Goal: Navigation & Orientation: Find specific page/section

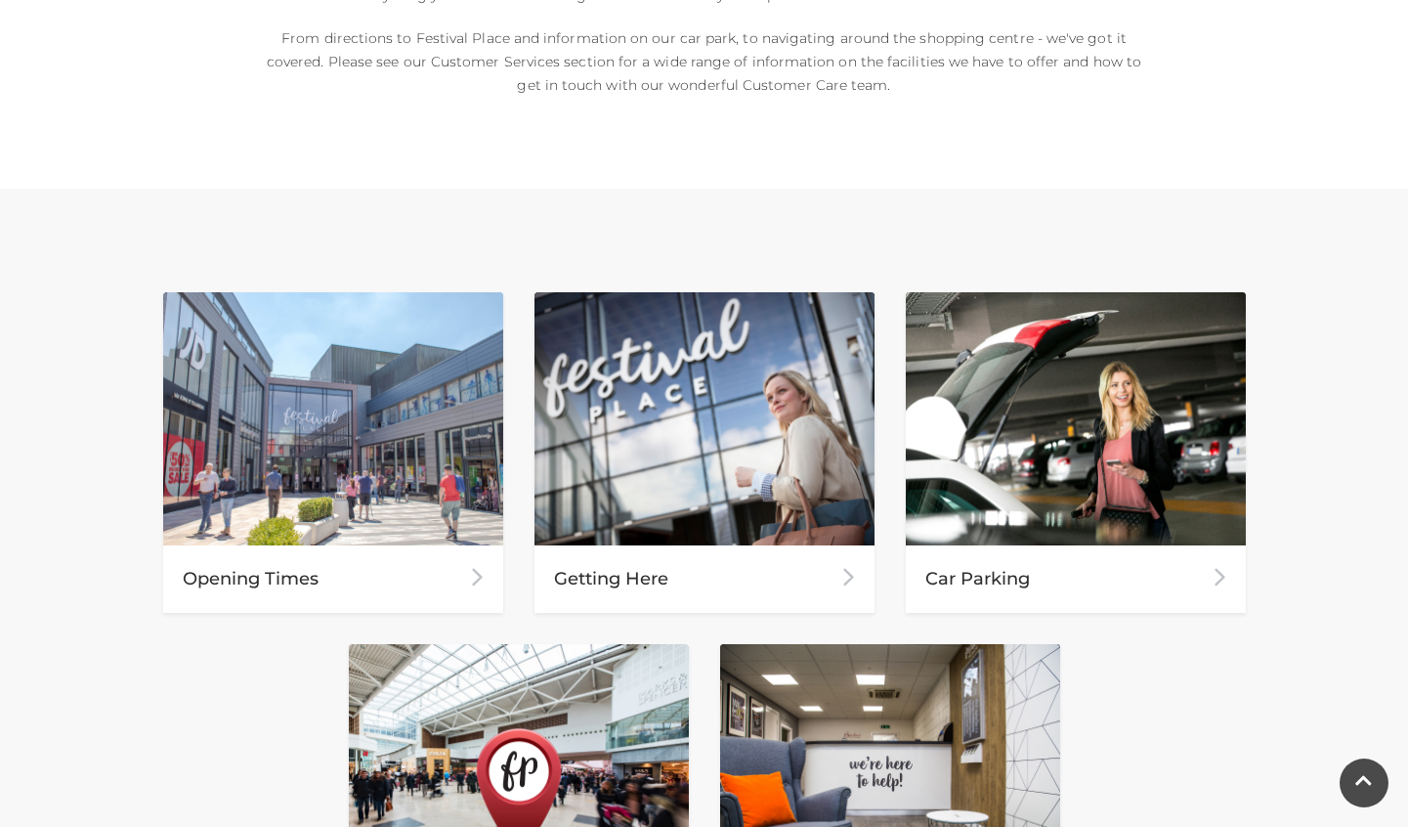
scroll to position [879, 0]
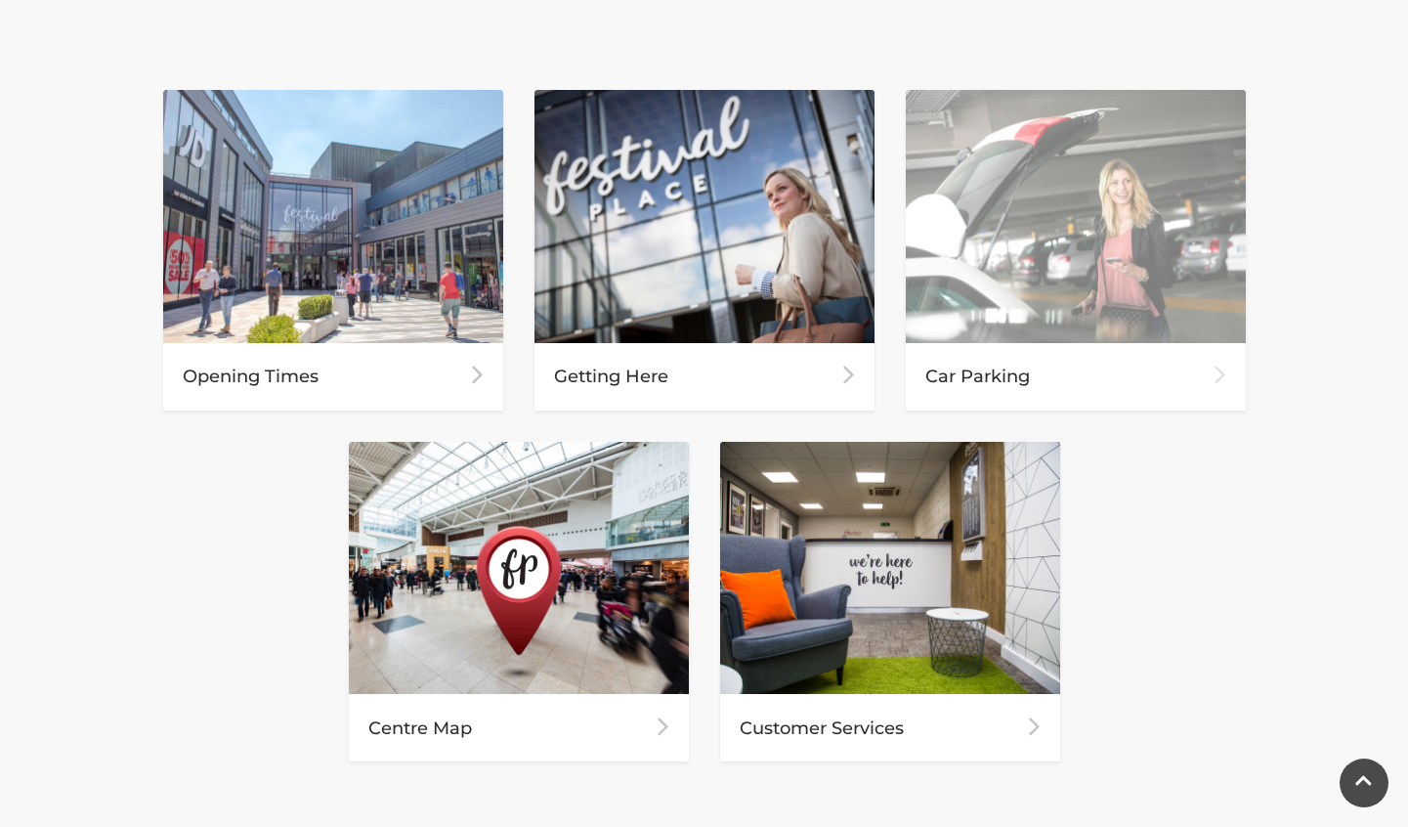
click at [1011, 388] on div "Car Parking" at bounding box center [1076, 376] width 340 height 67
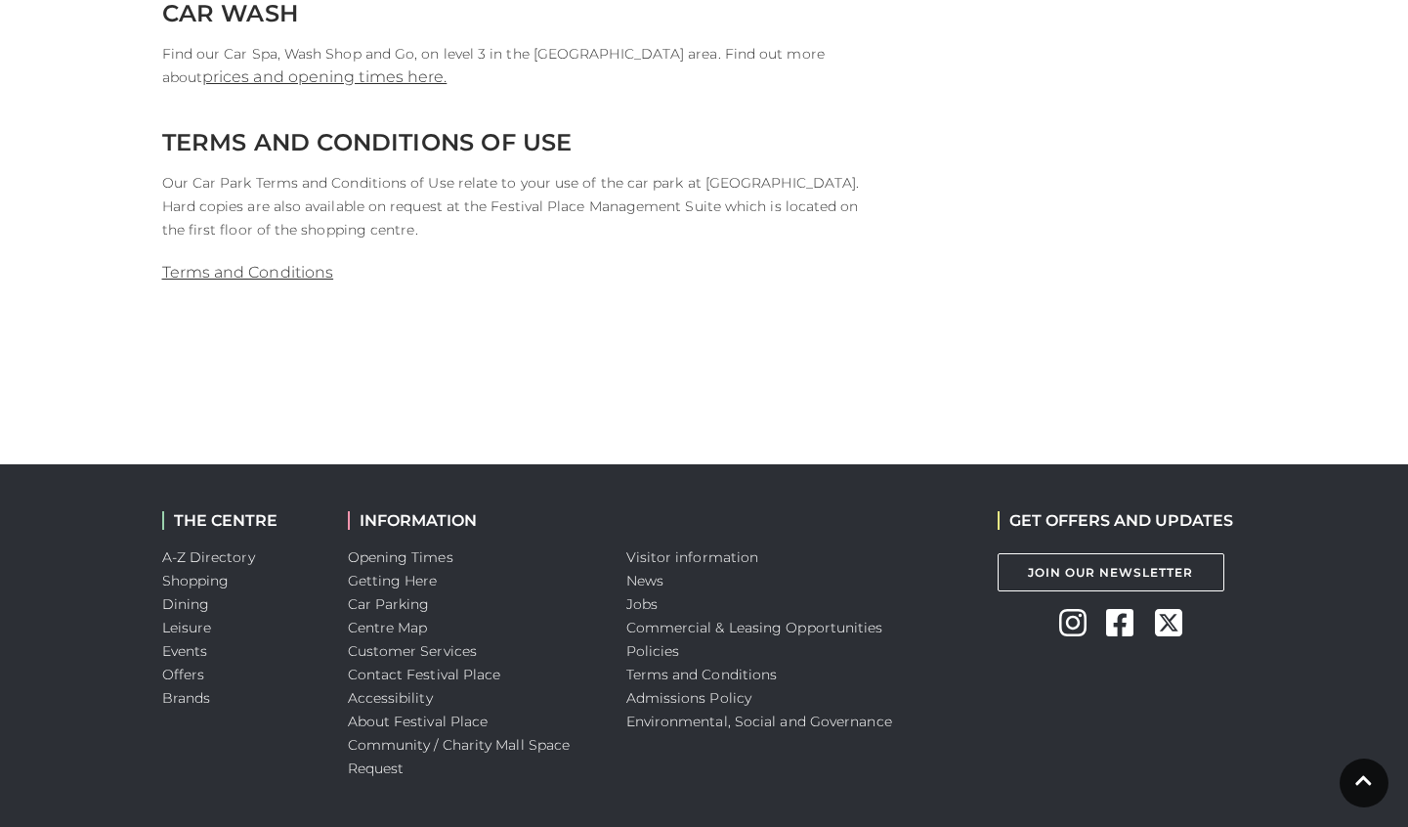
scroll to position [2247, 0]
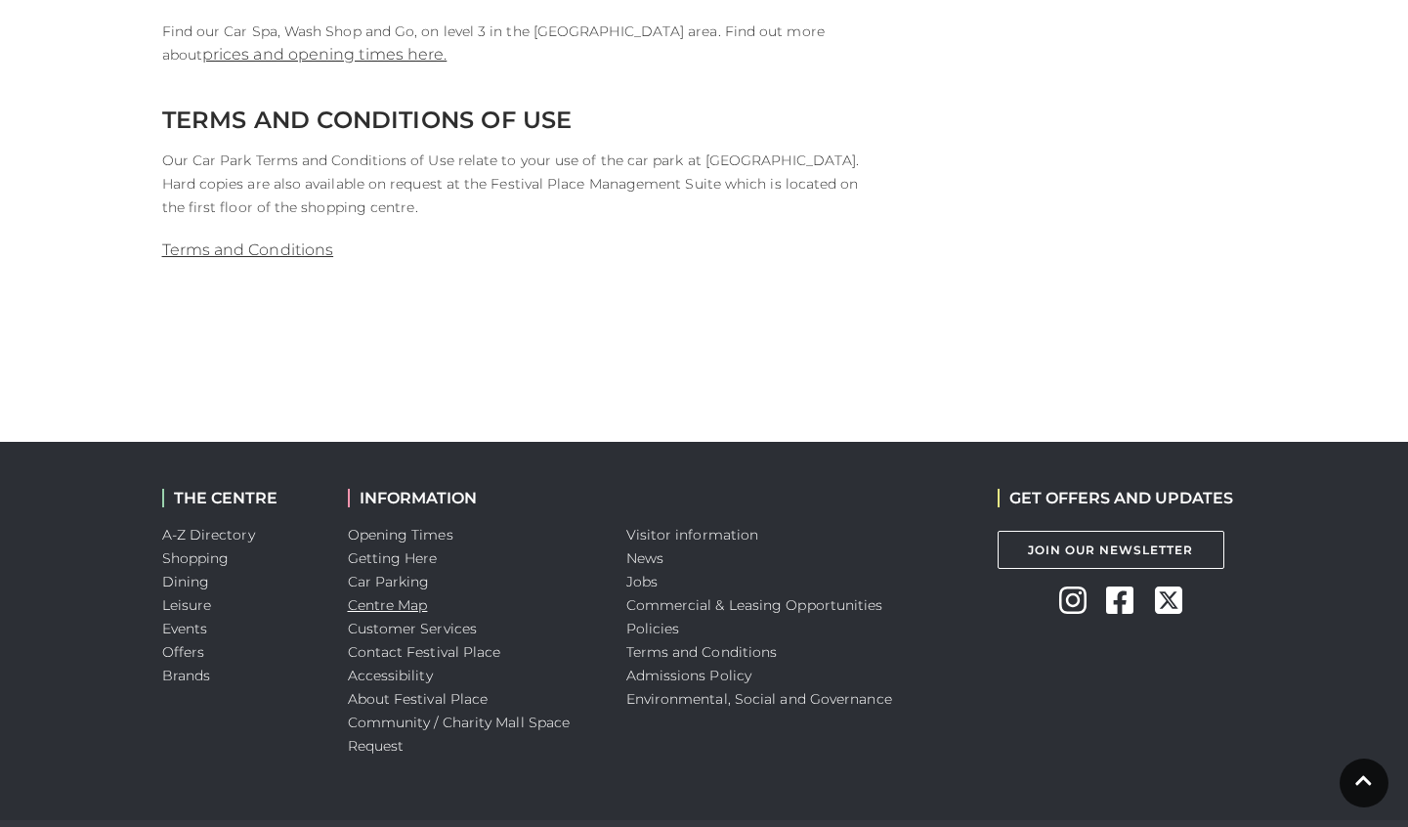
click at [403, 609] on link "Centre Map" at bounding box center [388, 605] width 80 height 18
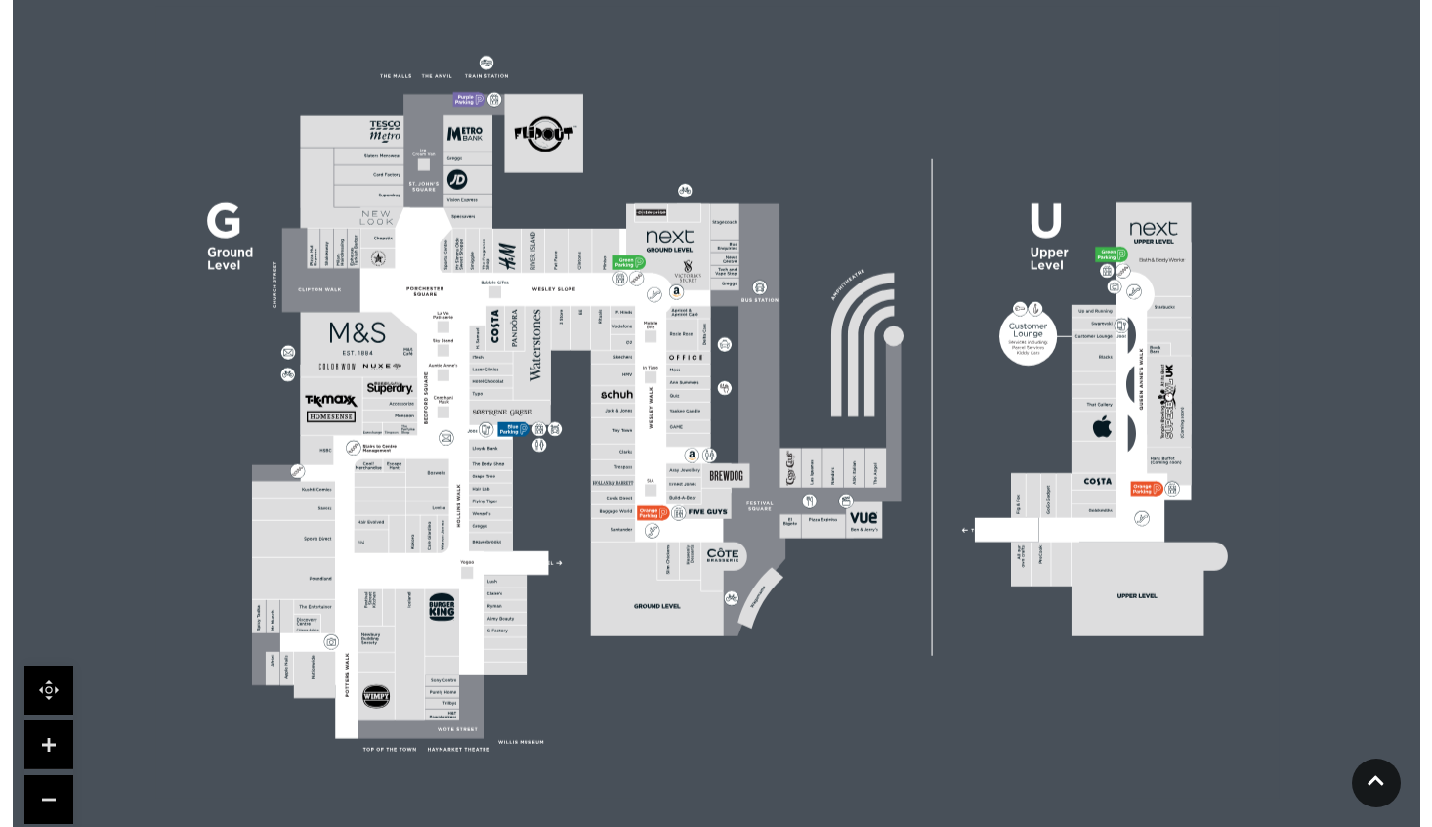
scroll to position [489, 0]
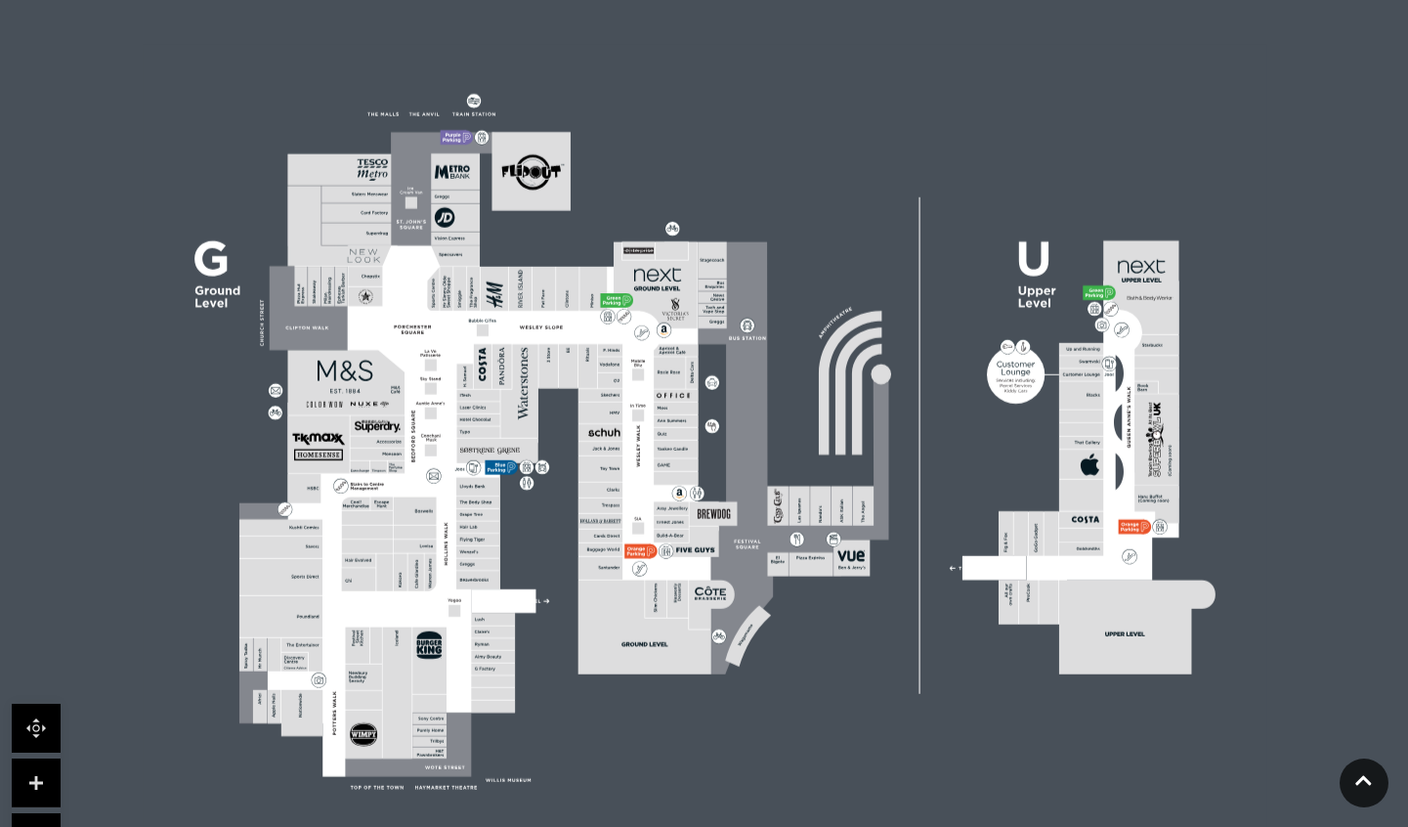
click at [37, 788] on link at bounding box center [36, 782] width 49 height 49
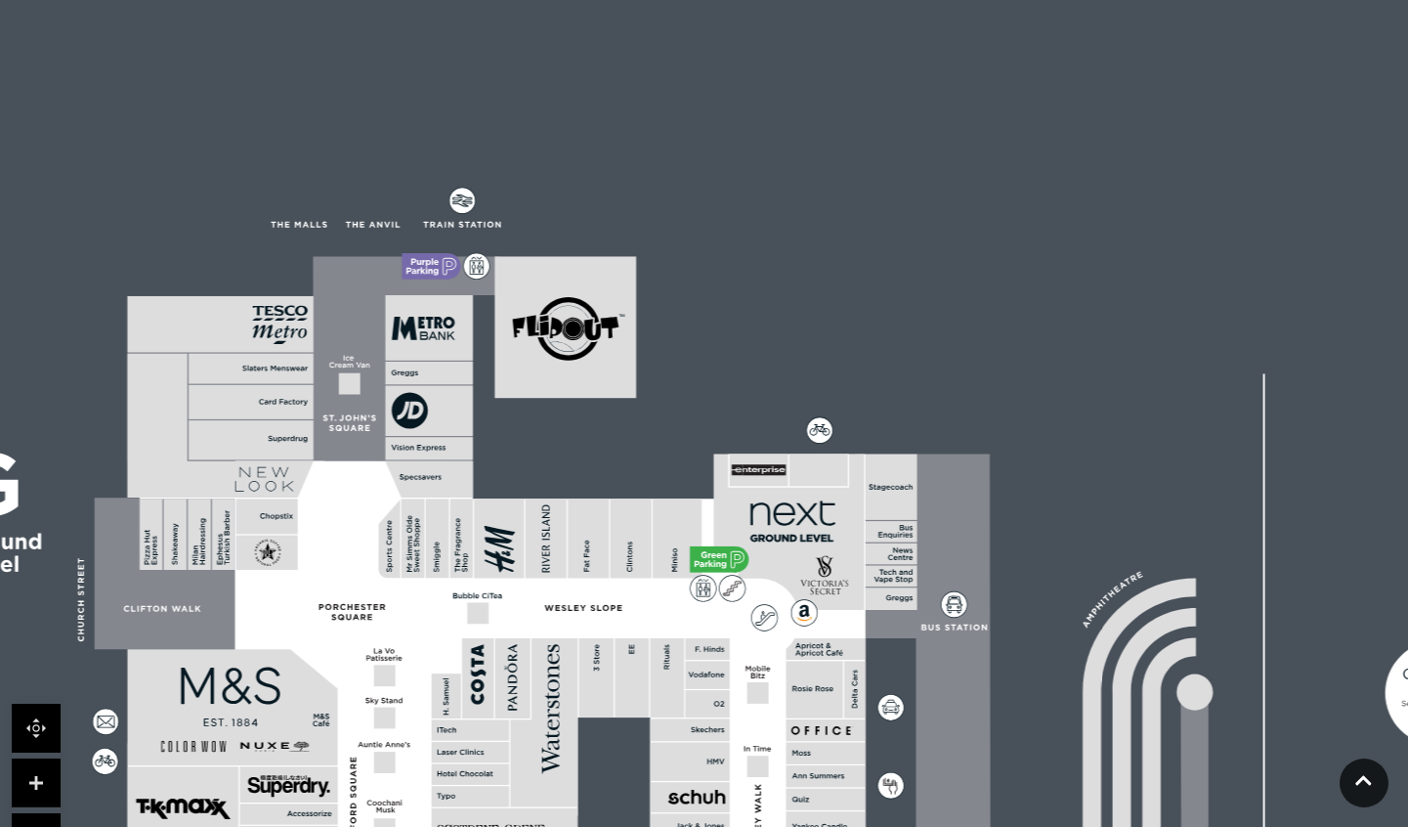
drag, startPoint x: 386, startPoint y: 275, endPoint x: 559, endPoint y: 656, distance: 418.5
click at [559, 656] on polygon at bounding box center [543, 722] width 67 height 169
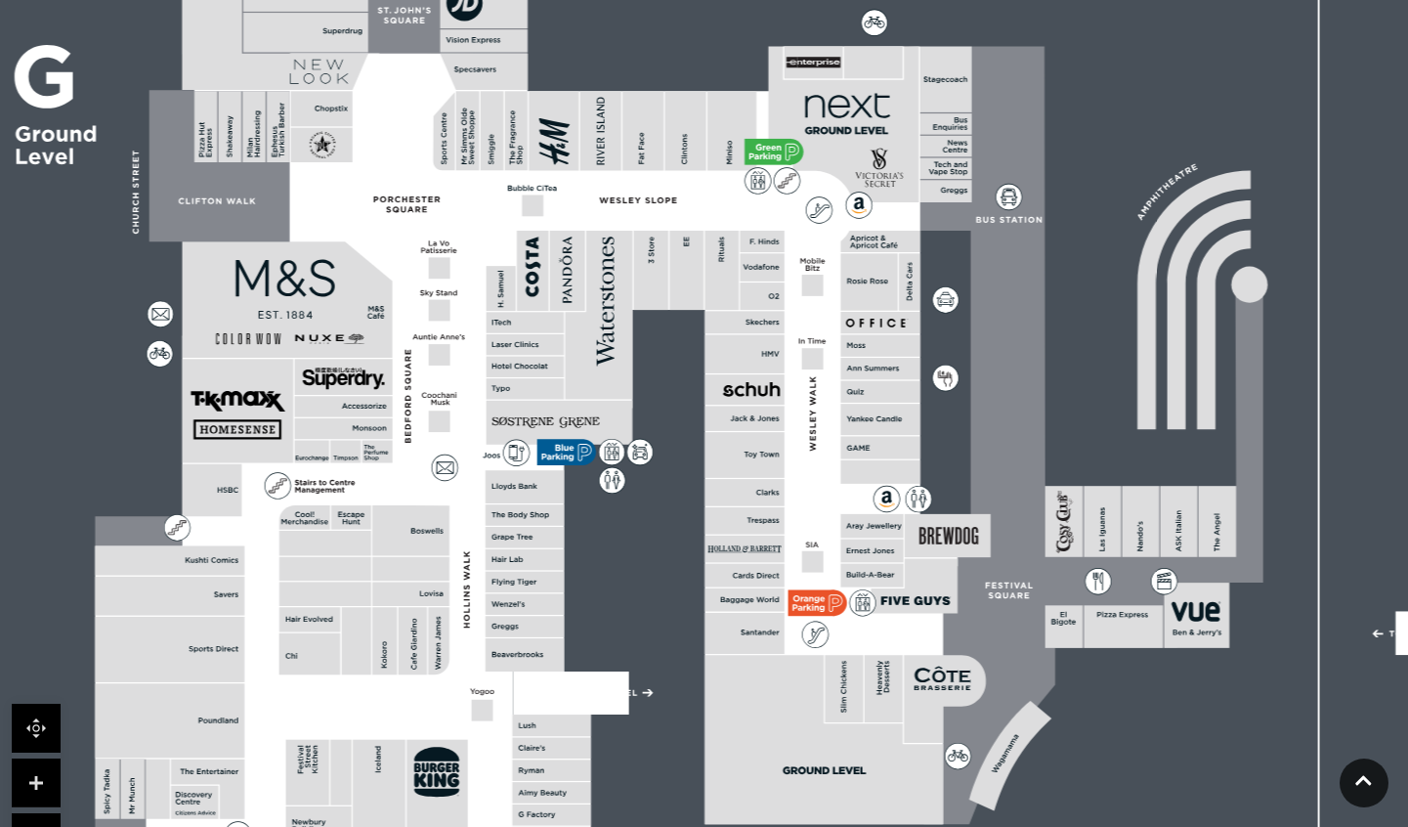
drag, startPoint x: 516, startPoint y: 638, endPoint x: 571, endPoint y: 231, distance: 411.1
click at [571, 231] on rect at bounding box center [567, 271] width 35 height 80
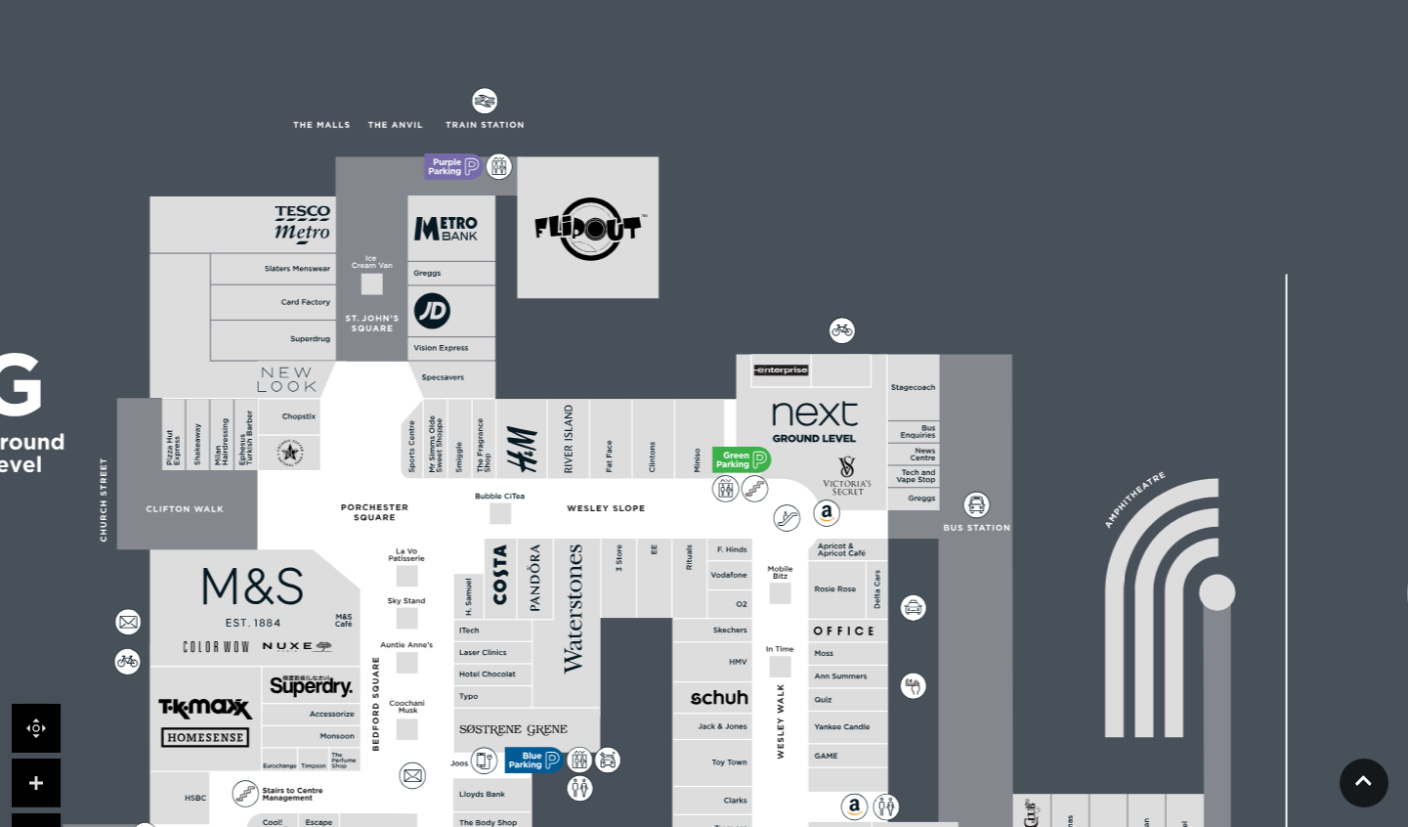
drag, startPoint x: 654, startPoint y: 333, endPoint x: 621, endPoint y: 641, distance: 309.5
click at [621, 641] on rect at bounding box center [901, 711] width 2022 height 1426
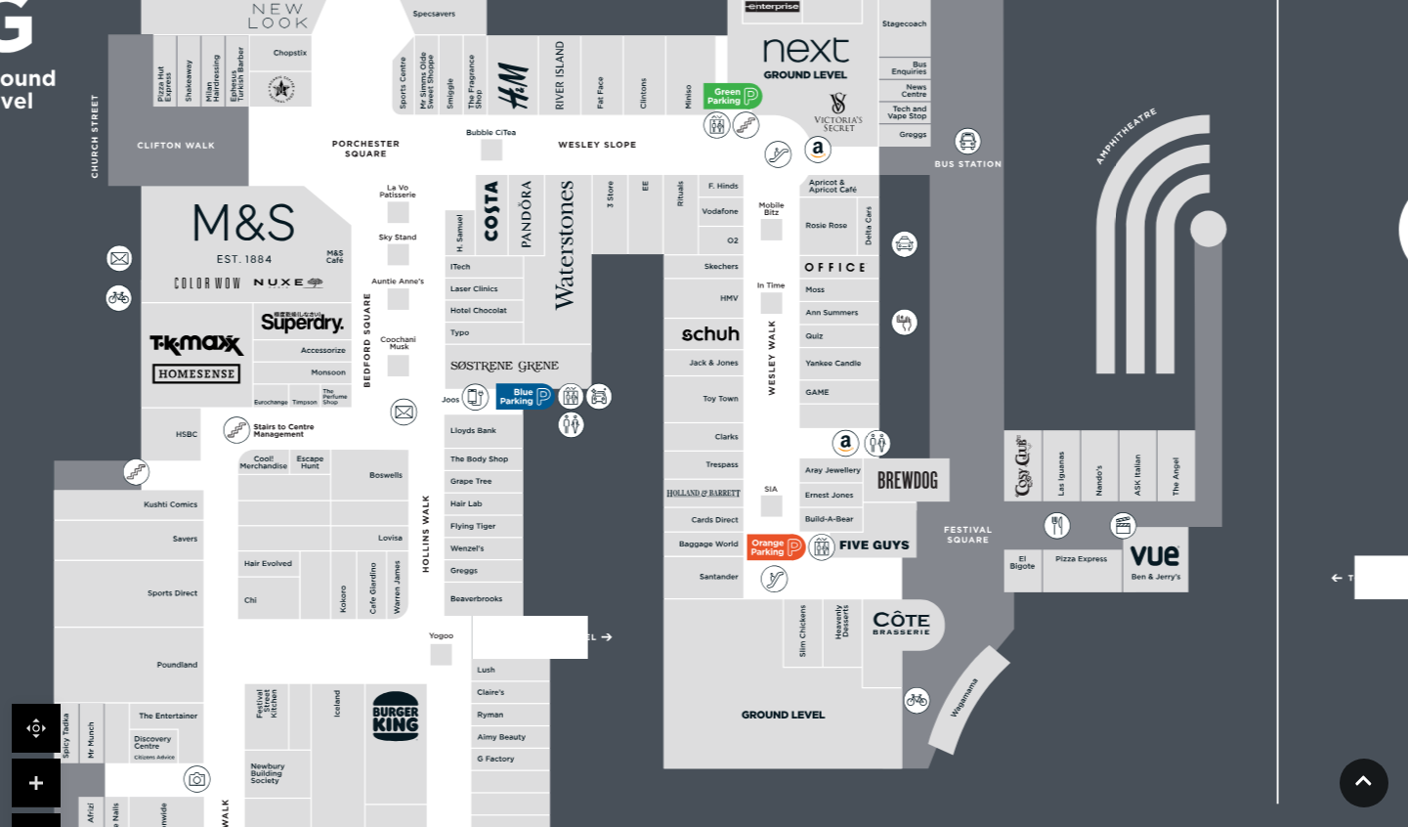
drag, startPoint x: 786, startPoint y: 721, endPoint x: 776, endPoint y: 345, distance: 376.3
click at [776, 345] on polygon at bounding box center [485, 453] width 863 height 1000
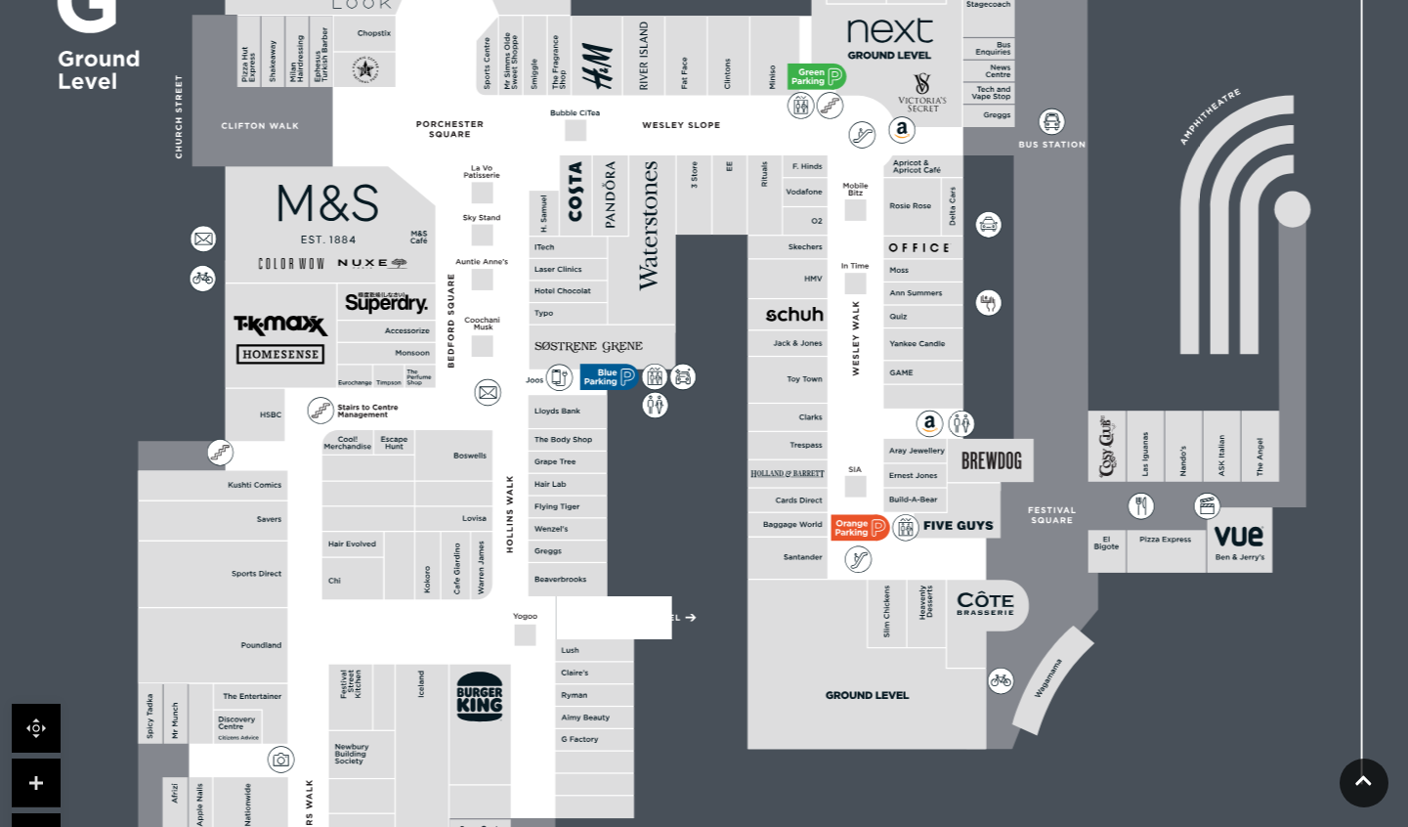
drag, startPoint x: 702, startPoint y: 761, endPoint x: 786, endPoint y: 754, distance: 84.3
click at [786, 754] on rect at bounding box center [976, 328] width 2022 height 1426
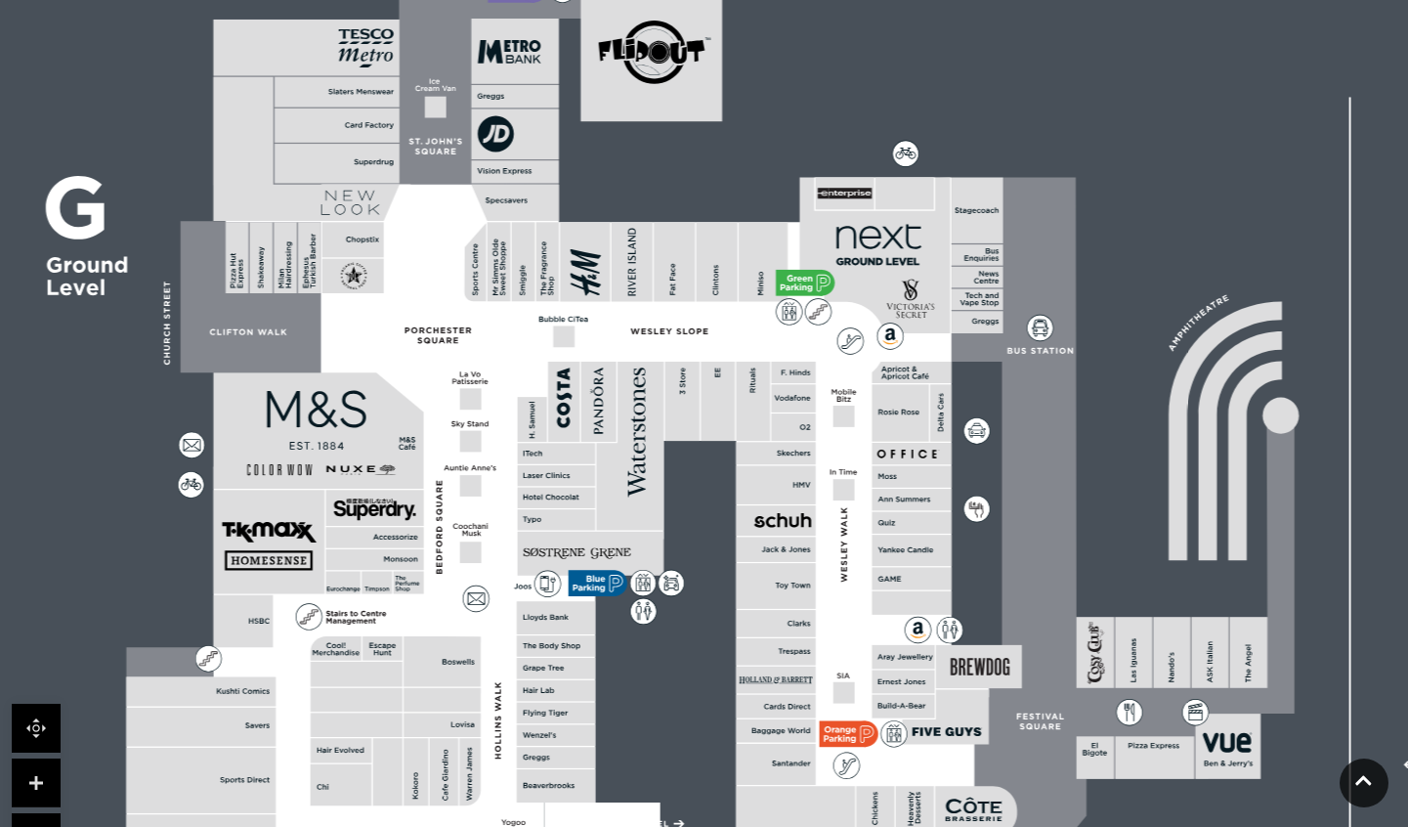
drag, startPoint x: 771, startPoint y: 291, endPoint x: 760, endPoint y: 497, distance: 206.4
click at [760, 497] on rect at bounding box center [775, 484] width 79 height 38
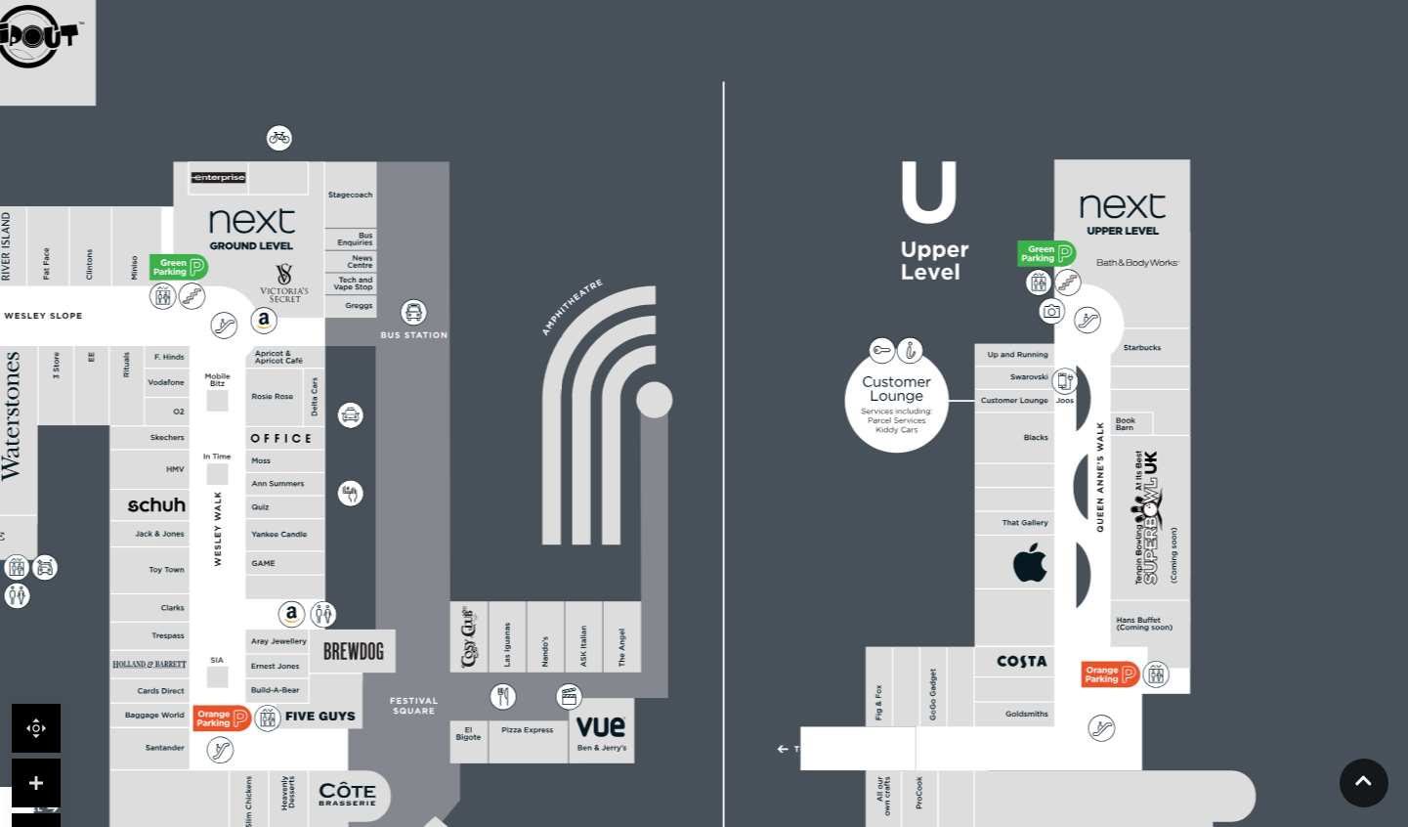
drag, startPoint x: 886, startPoint y: 502, endPoint x: 271, endPoint y: 492, distance: 615.6
click at [271, 492] on rect at bounding box center [284, 483] width 79 height 21
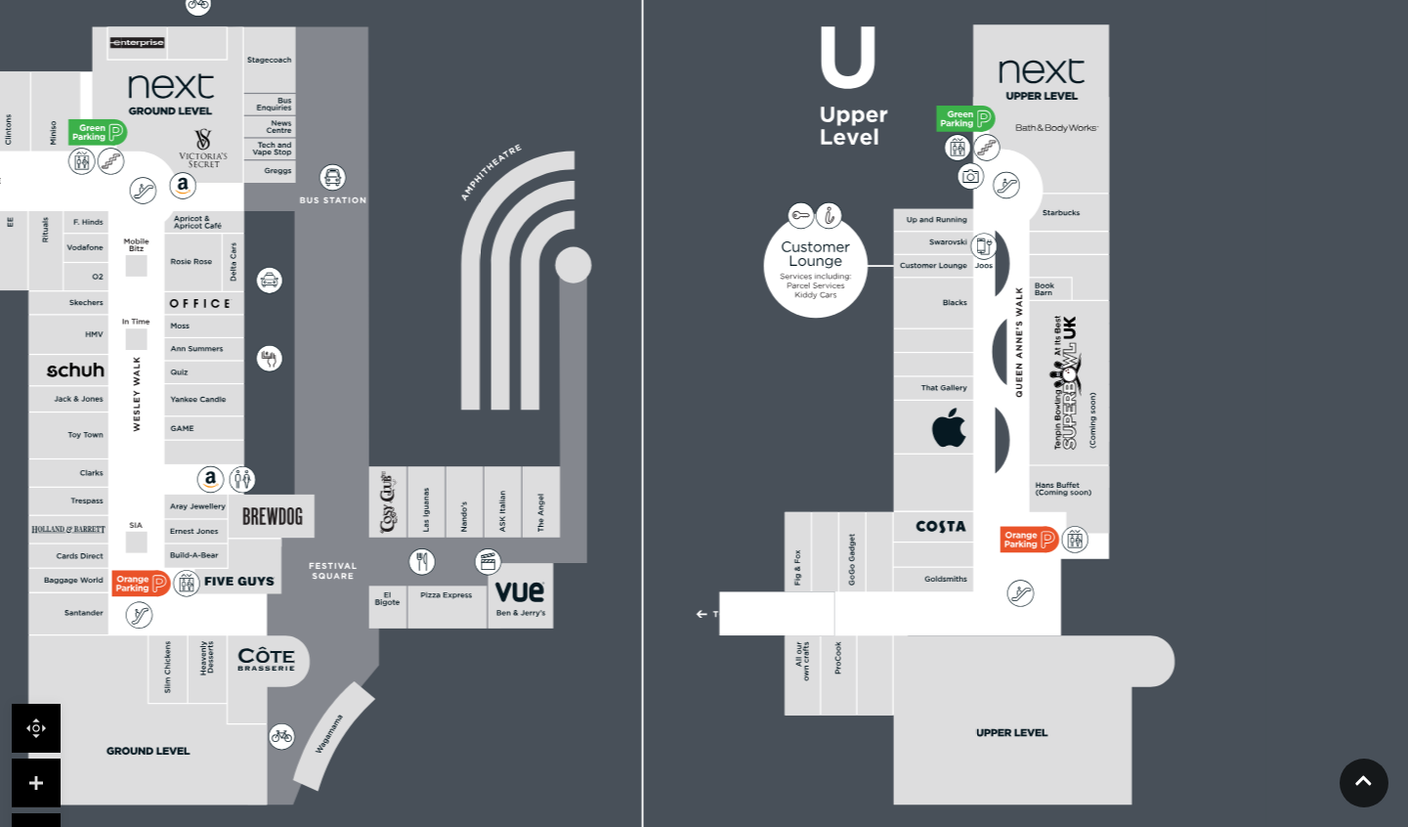
drag, startPoint x: 813, startPoint y: 581, endPoint x: 752, endPoint y: 441, distance: 153.2
click at [752, 441] on rect at bounding box center [257, 384] width 2022 height 1426
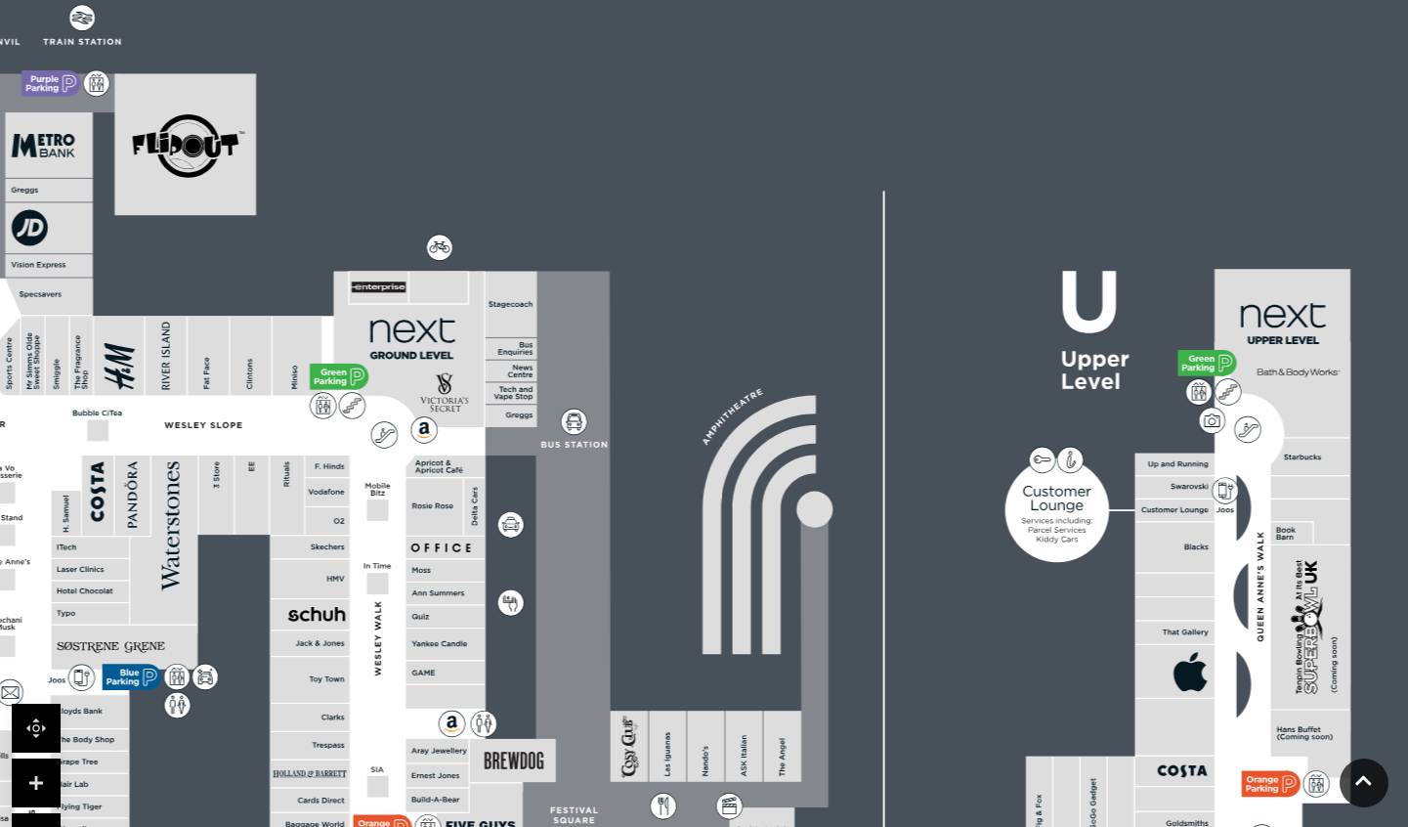
drag, startPoint x: 378, startPoint y: 329, endPoint x: 619, endPoint y: 574, distance: 343.4
click at [619, 574] on rect at bounding box center [498, 628] width 2022 height 1426
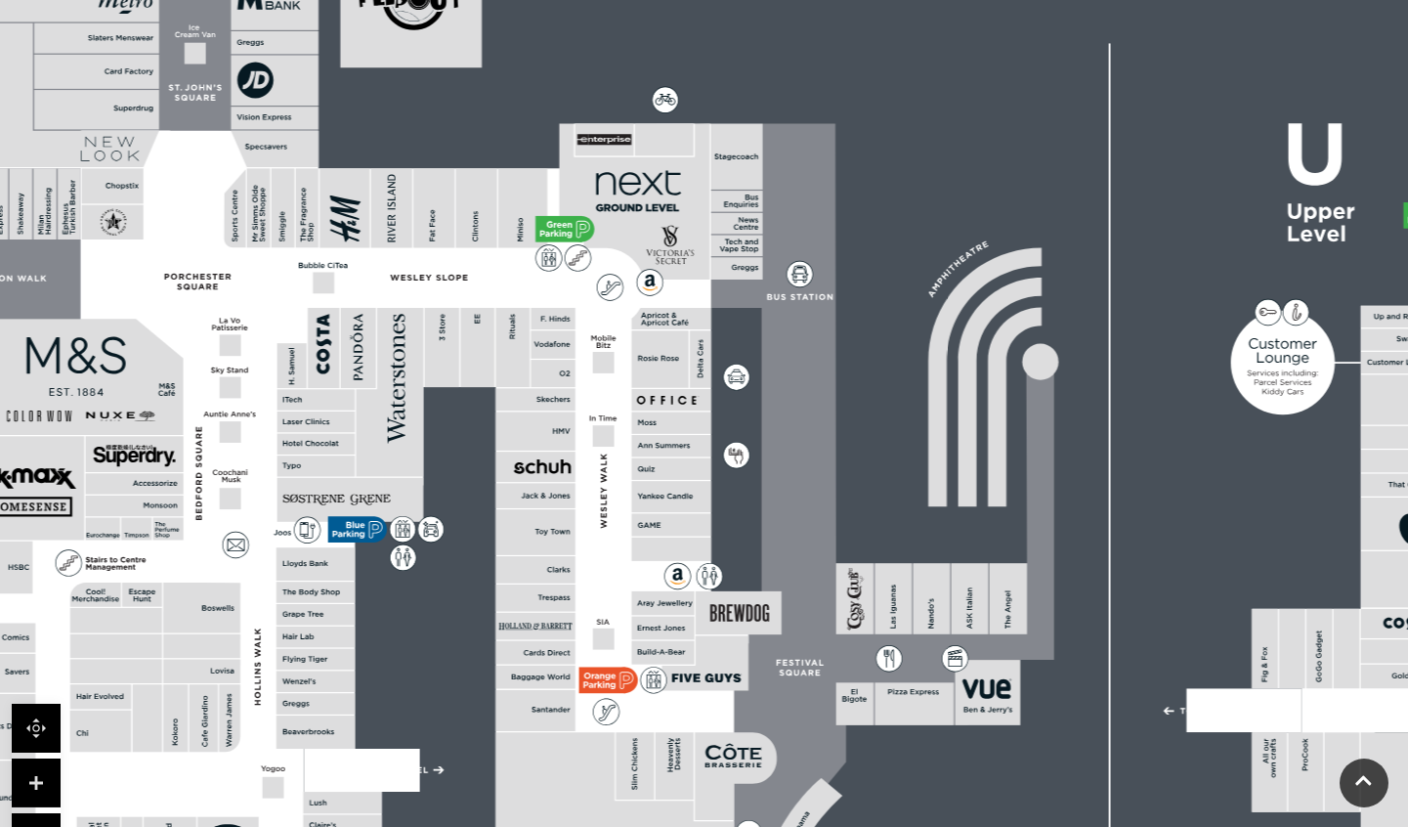
drag, startPoint x: 320, startPoint y: 567, endPoint x: 546, endPoint y: 419, distance: 269.6
click at [546, 419] on rect at bounding box center [534, 430] width 79 height 38
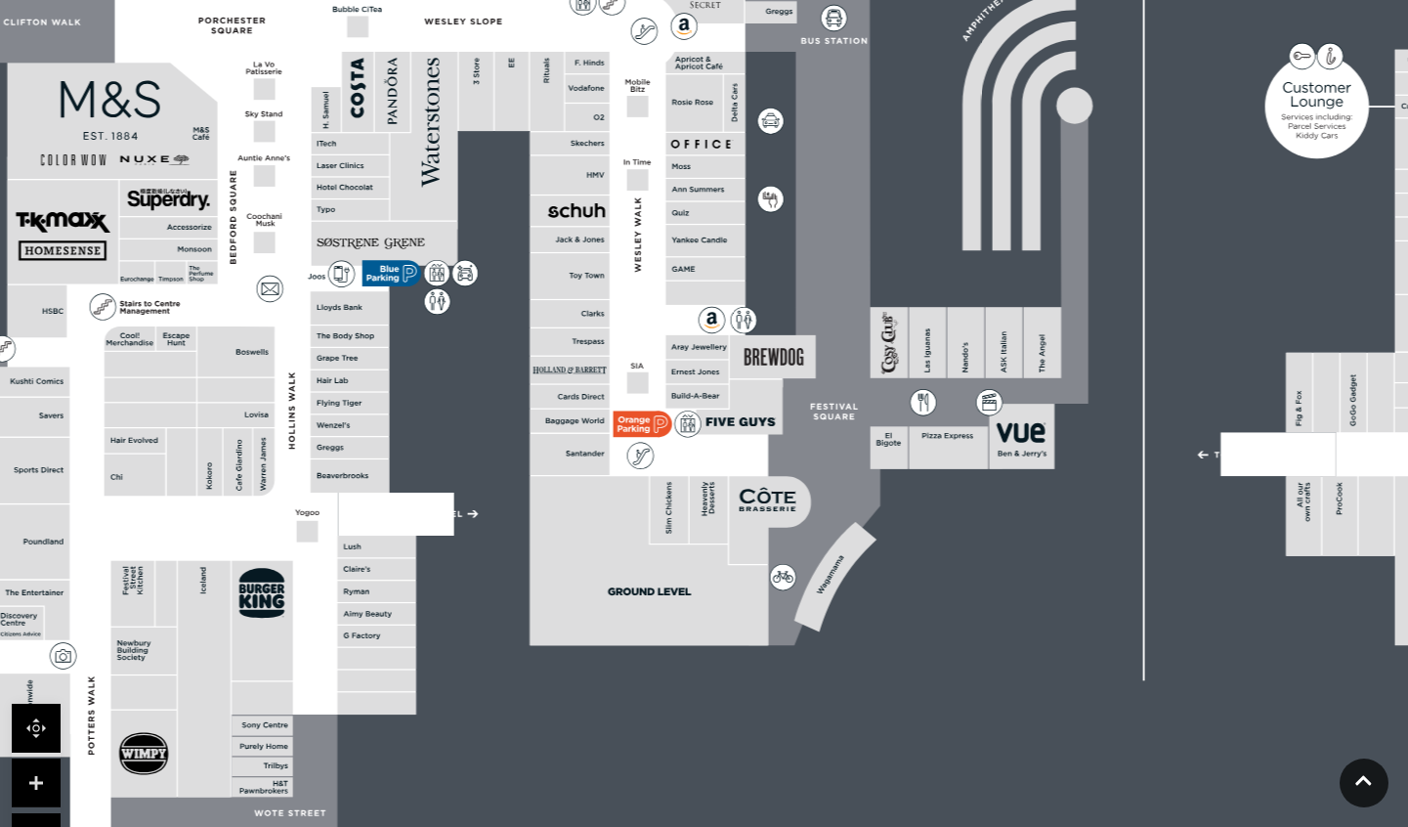
drag, startPoint x: 471, startPoint y: 571, endPoint x: 505, endPoint y: 315, distance: 258.3
click at [505, 315] on rect at bounding box center [758, 224] width 2022 height 1426
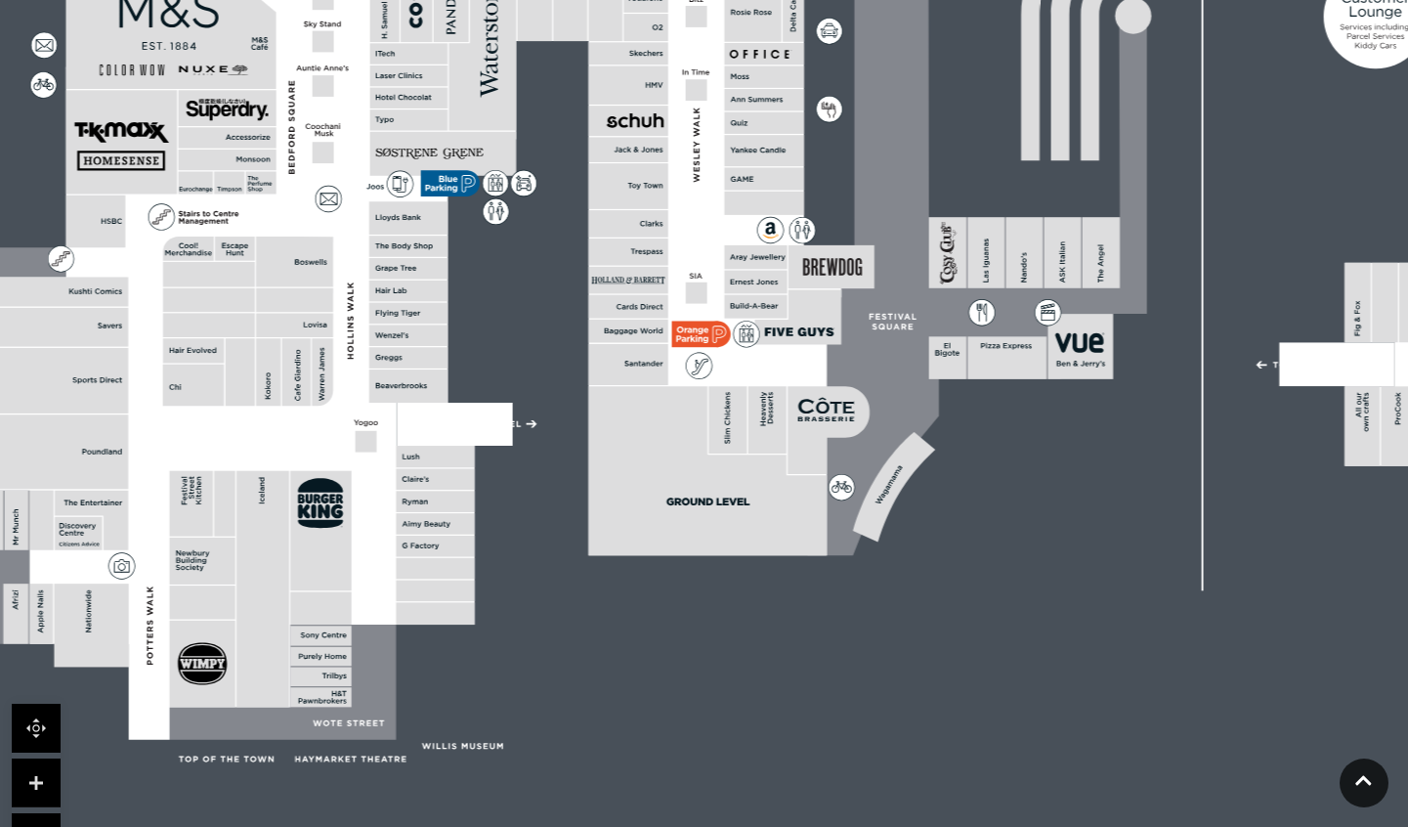
drag, startPoint x: 481, startPoint y: 543, endPoint x: 539, endPoint y: 453, distance: 107.3
click at [539, 453] on rect at bounding box center [817, 135] width 2022 height 1426
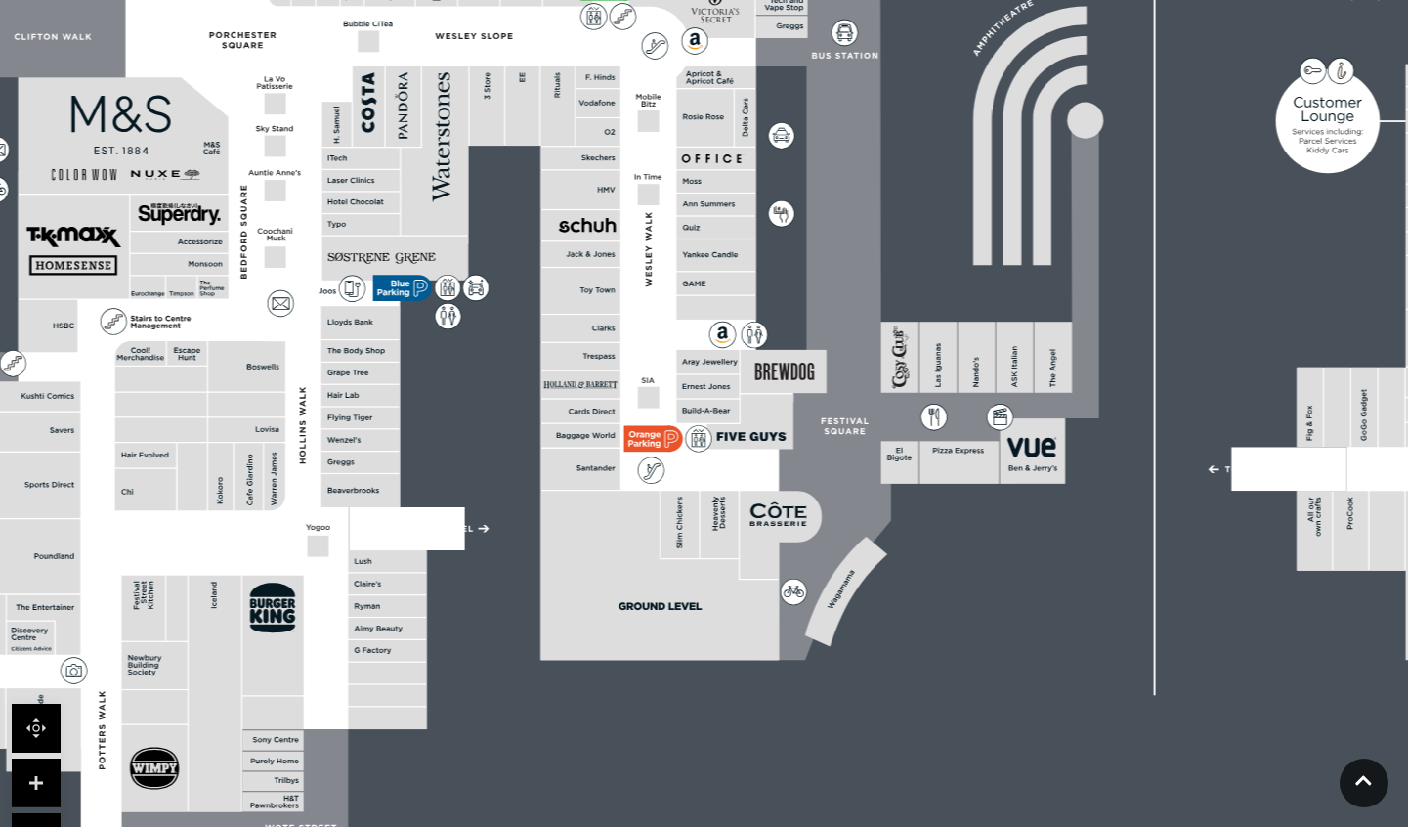
drag, startPoint x: 1029, startPoint y: 436, endPoint x: 981, endPoint y: 540, distance: 115.0
click at [981, 540] on rect at bounding box center [769, 239] width 2022 height 1426
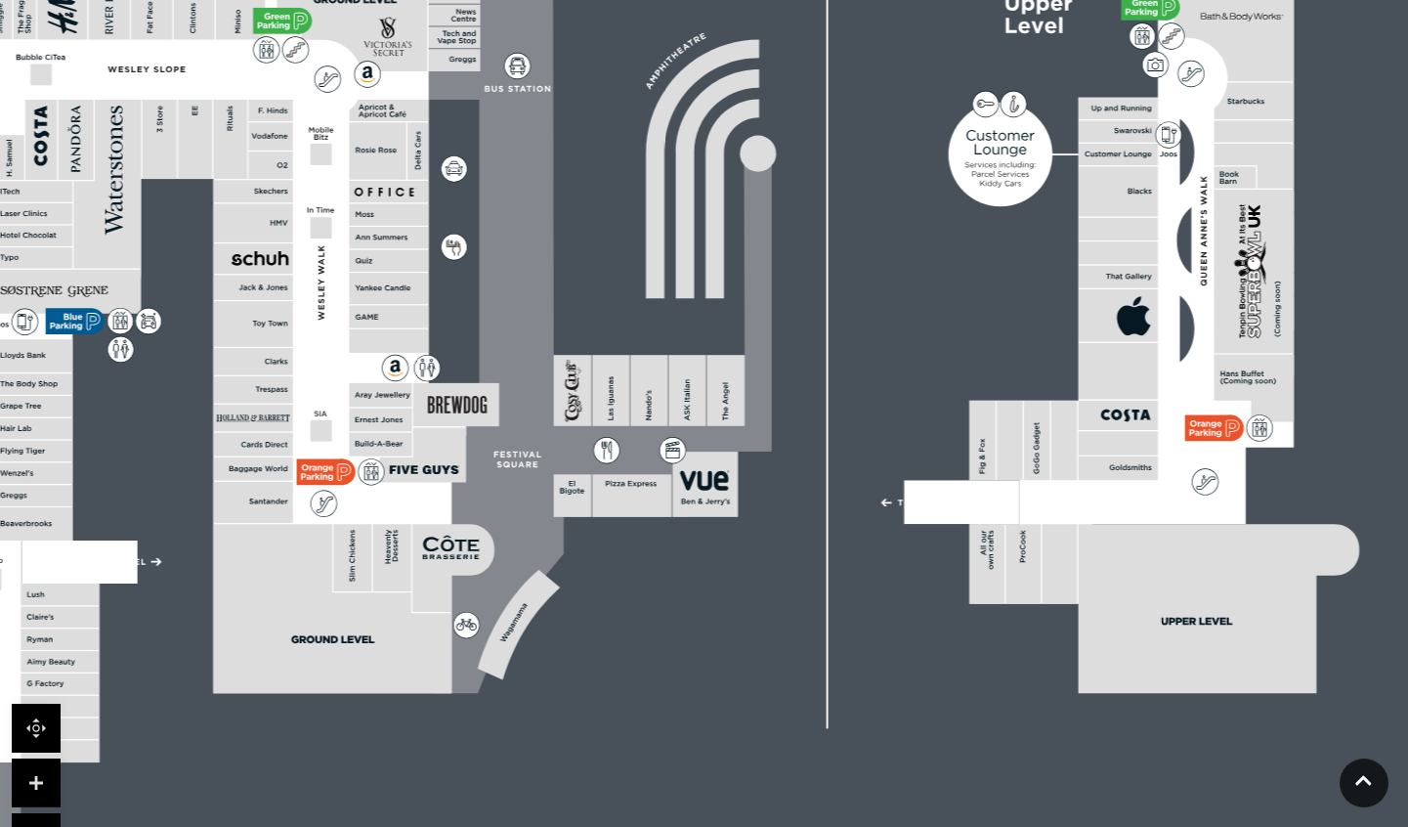
drag, startPoint x: 932, startPoint y: 490, endPoint x: 605, endPoint y: 523, distance: 329.0
click at [605, 523] on rect at bounding box center [441, 272] width 2022 height 1426
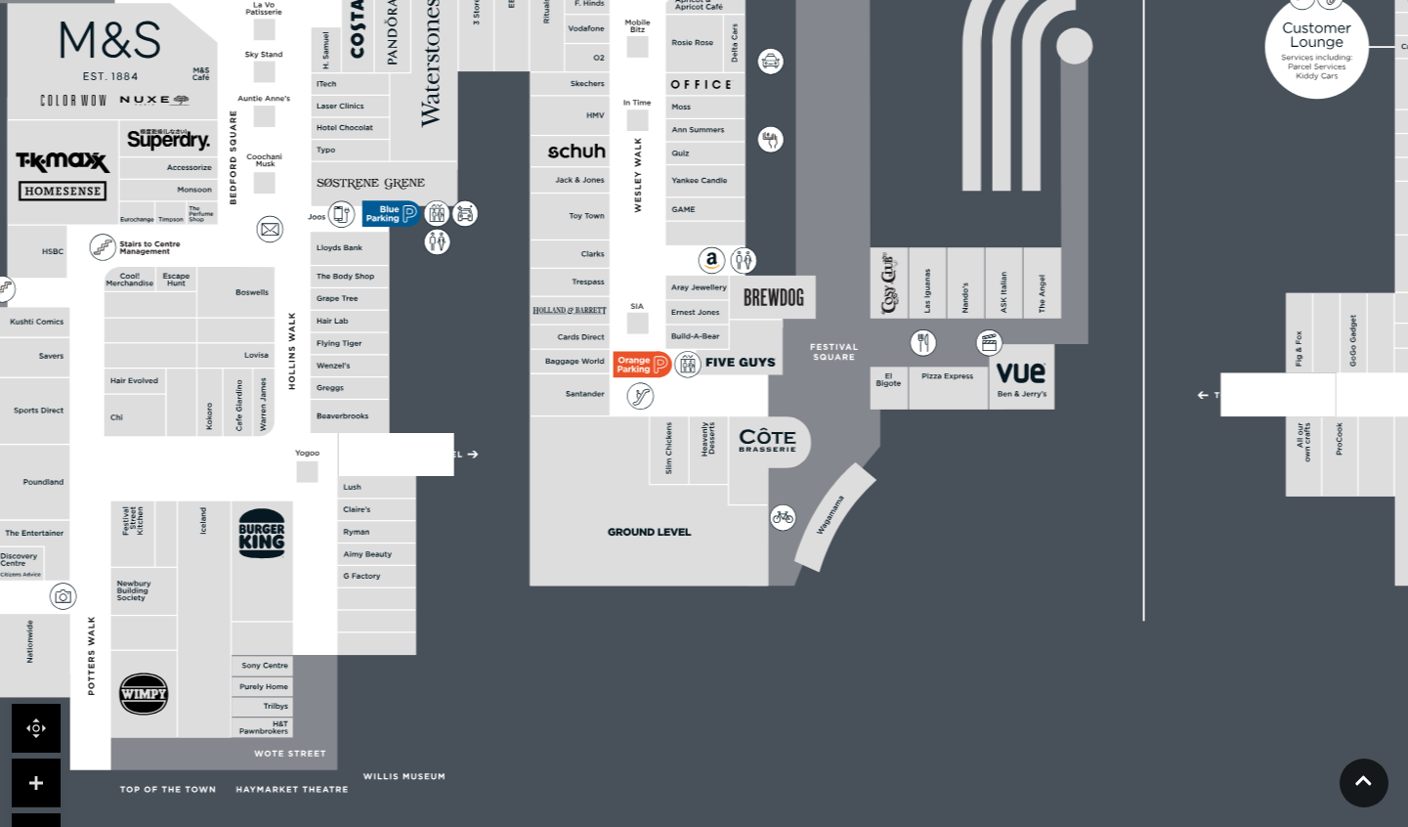
drag, startPoint x: 408, startPoint y: 547, endPoint x: 725, endPoint y: 440, distance: 334.3
click at [725, 440] on rect at bounding box center [709, 449] width 38 height 67
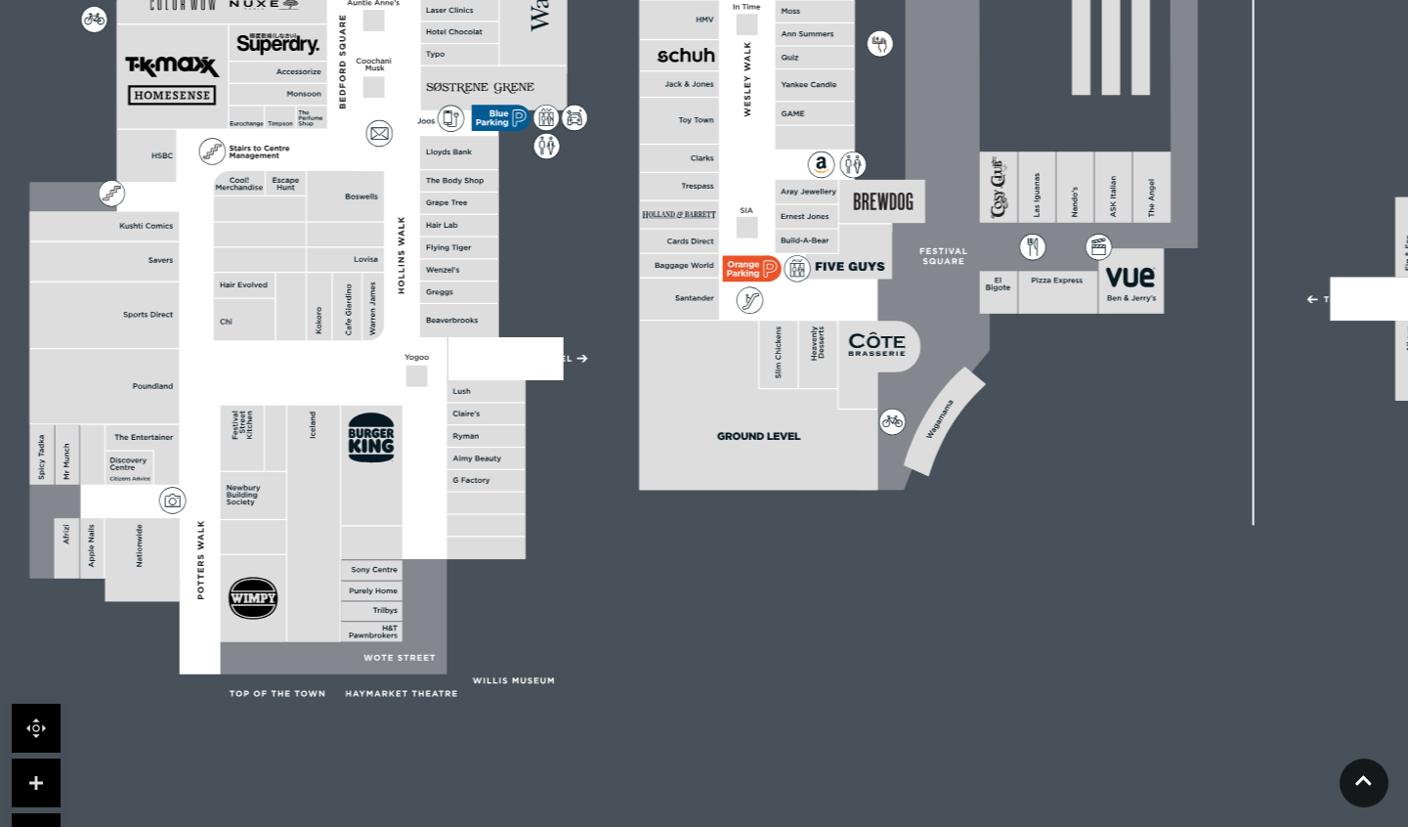
drag, startPoint x: 291, startPoint y: 487, endPoint x: 401, endPoint y: 355, distance: 171.4
click at [401, 355] on polygon at bounding box center [460, 175] width 863 height 1000
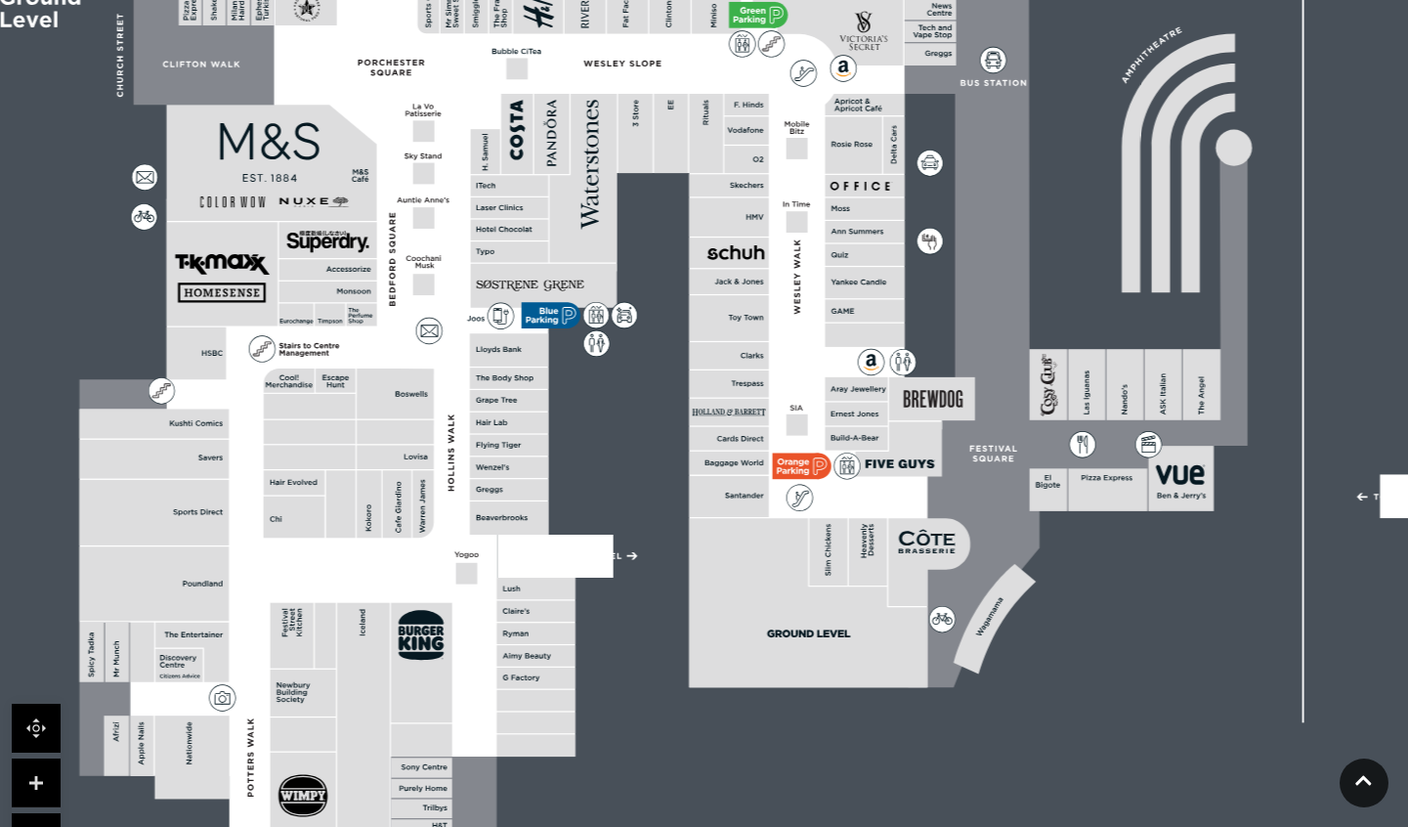
drag, startPoint x: 321, startPoint y: 291, endPoint x: 373, endPoint y: 508, distance: 223.0
click at [373, 508] on rect at bounding box center [369, 503] width 24 height 67
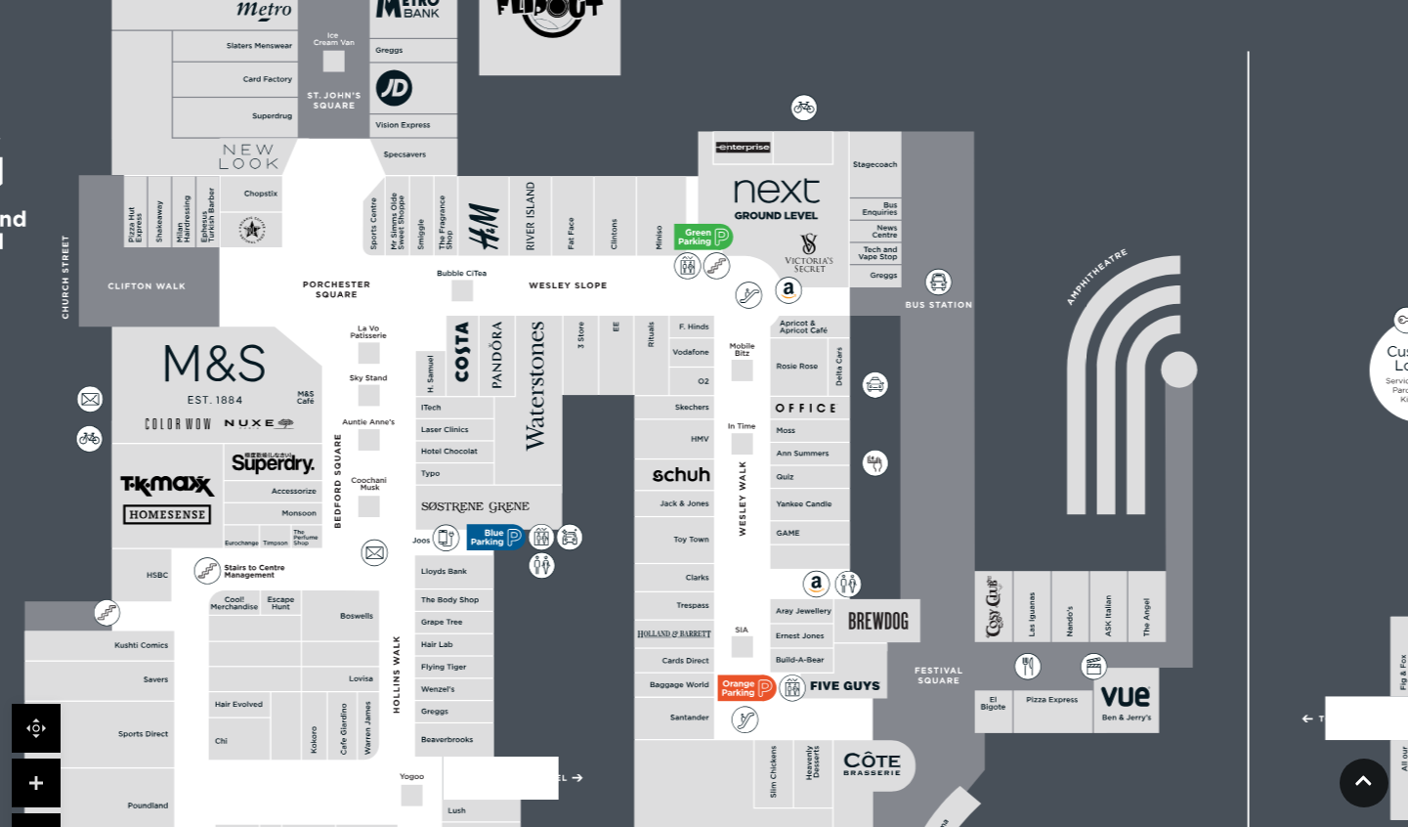
drag, startPoint x: 326, startPoint y: 266, endPoint x: 272, endPoint y: 465, distance: 206.7
click at [272, 465] on rect at bounding box center [273, 462] width 98 height 36
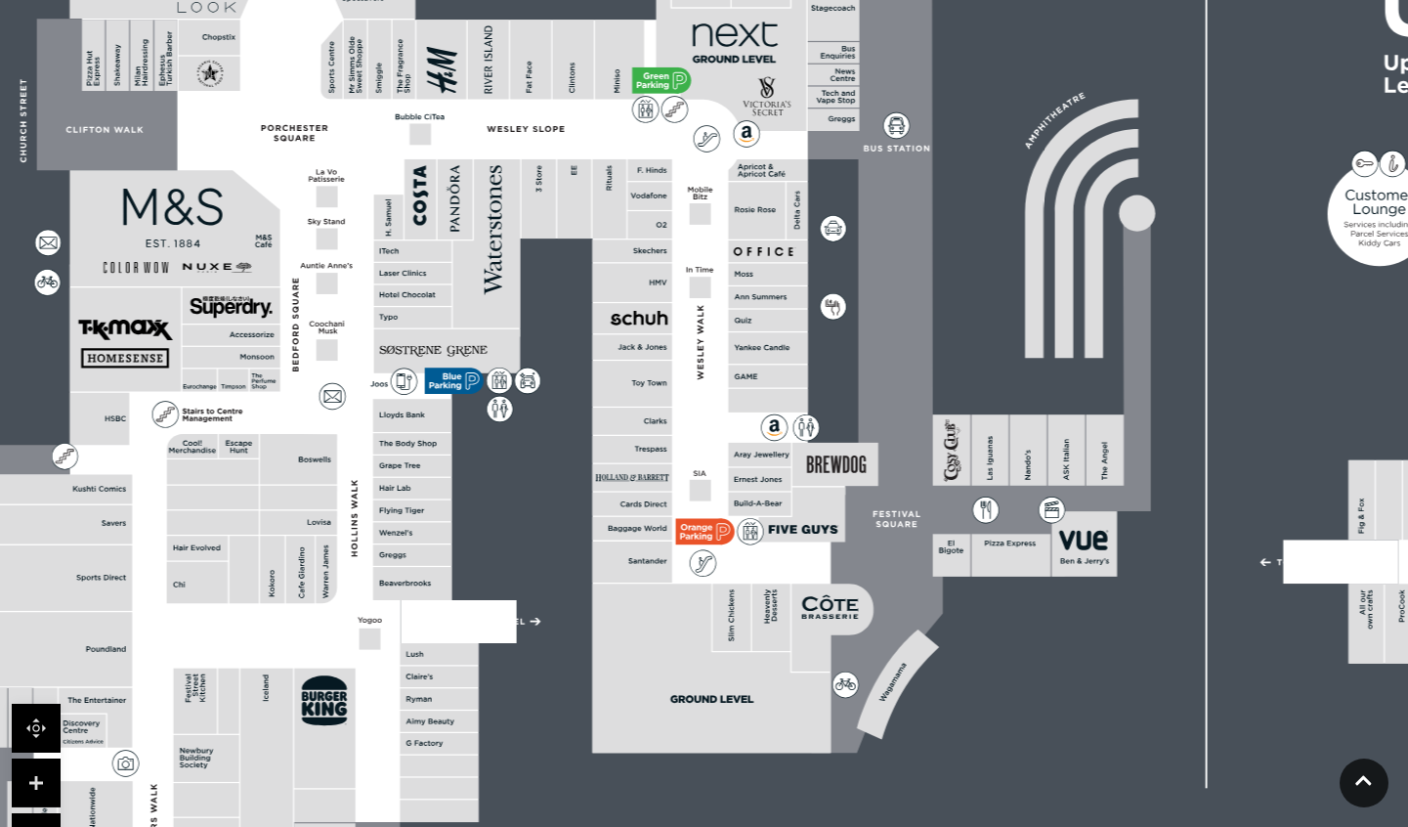
drag, startPoint x: 941, startPoint y: 681, endPoint x: 899, endPoint y: 525, distance: 161.9
click at [899, 525] on icon at bounding box center [900, 524] width 6 height 6
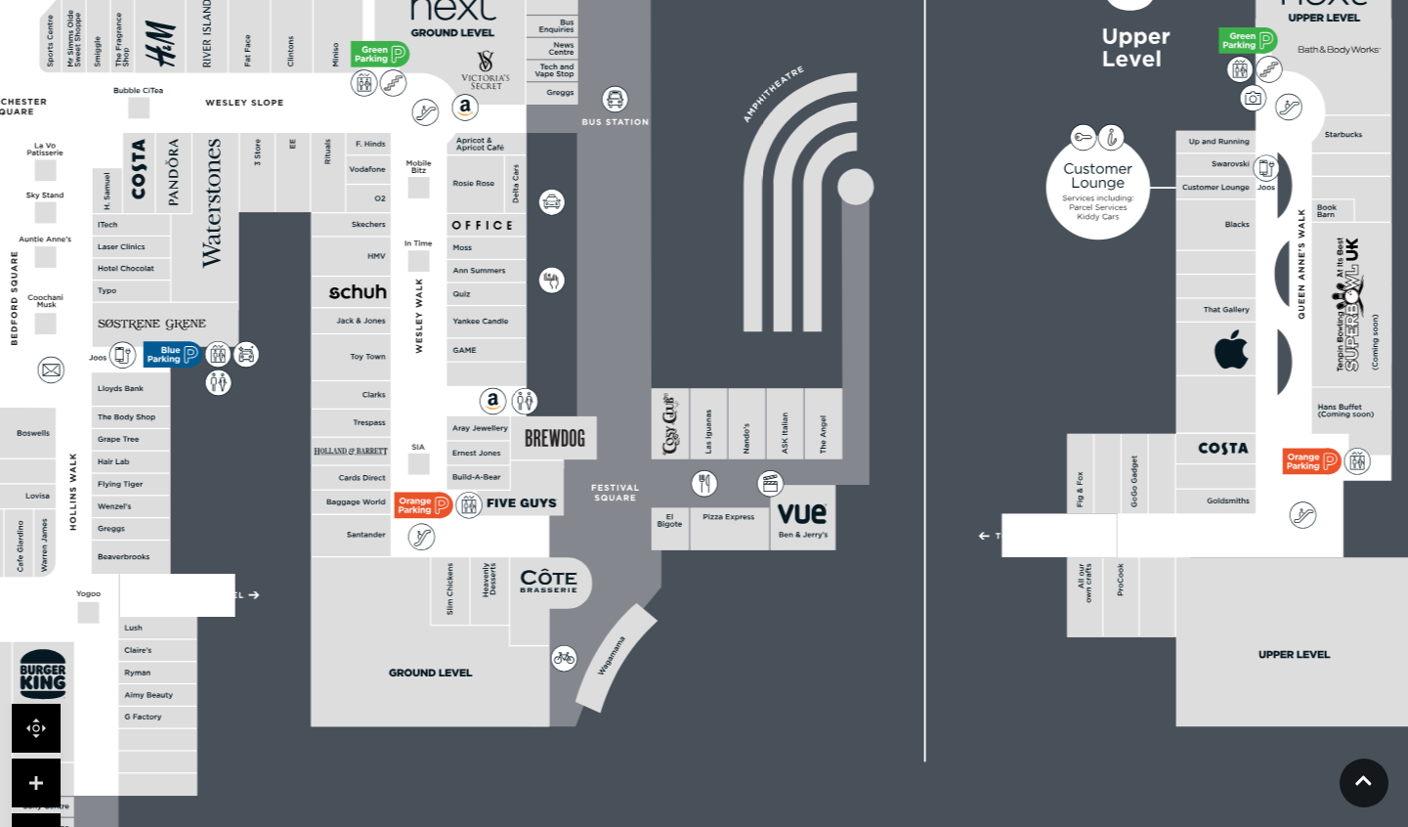
drag, startPoint x: 903, startPoint y: 607, endPoint x: 621, endPoint y: 580, distance: 282.6
click at [621, 580] on icon at bounding box center [695, 338] width 349 height 778
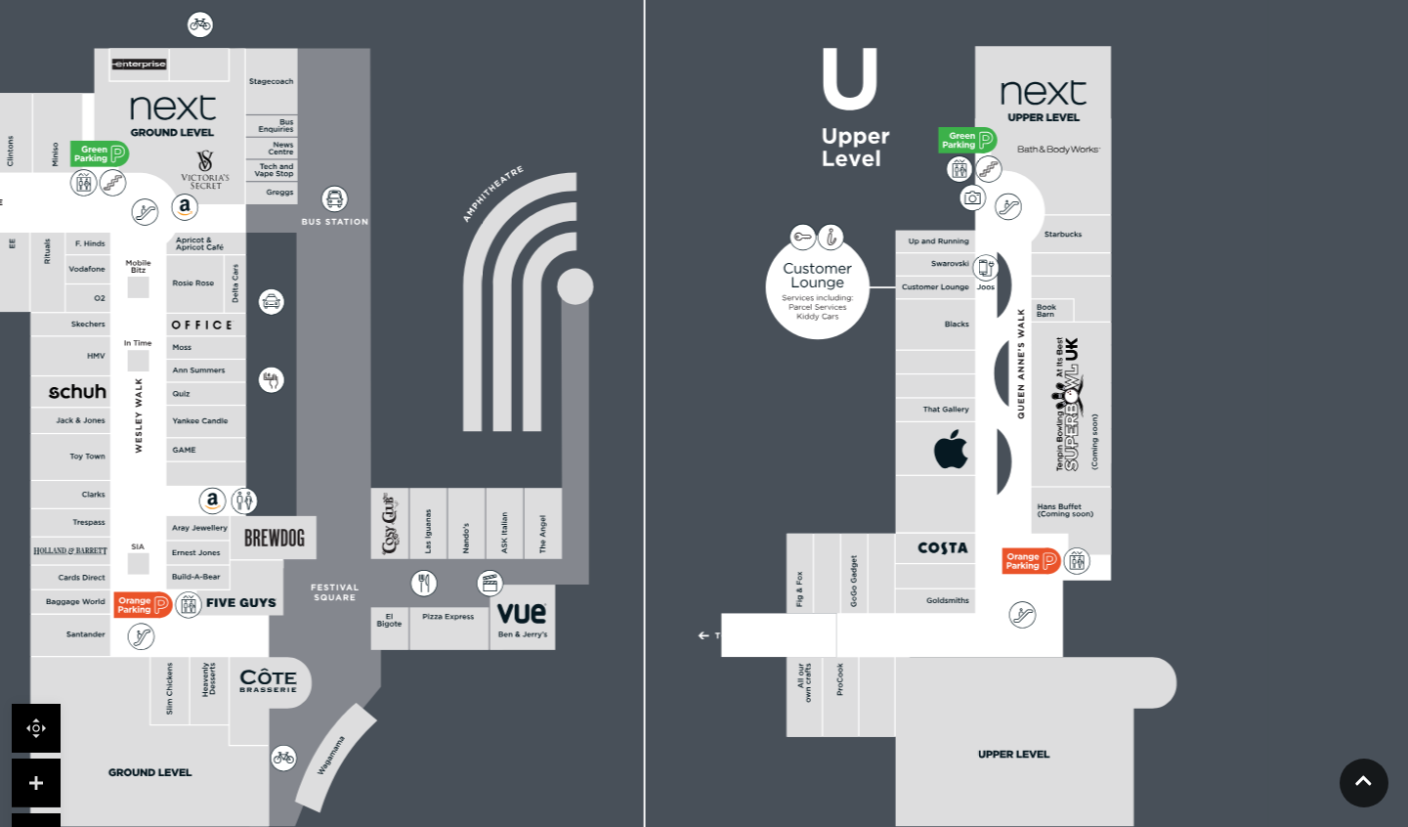
drag, startPoint x: 1239, startPoint y: 601, endPoint x: 959, endPoint y: 701, distance: 297.6
click at [959, 701] on icon at bounding box center [1036, 741] width 281 height 169
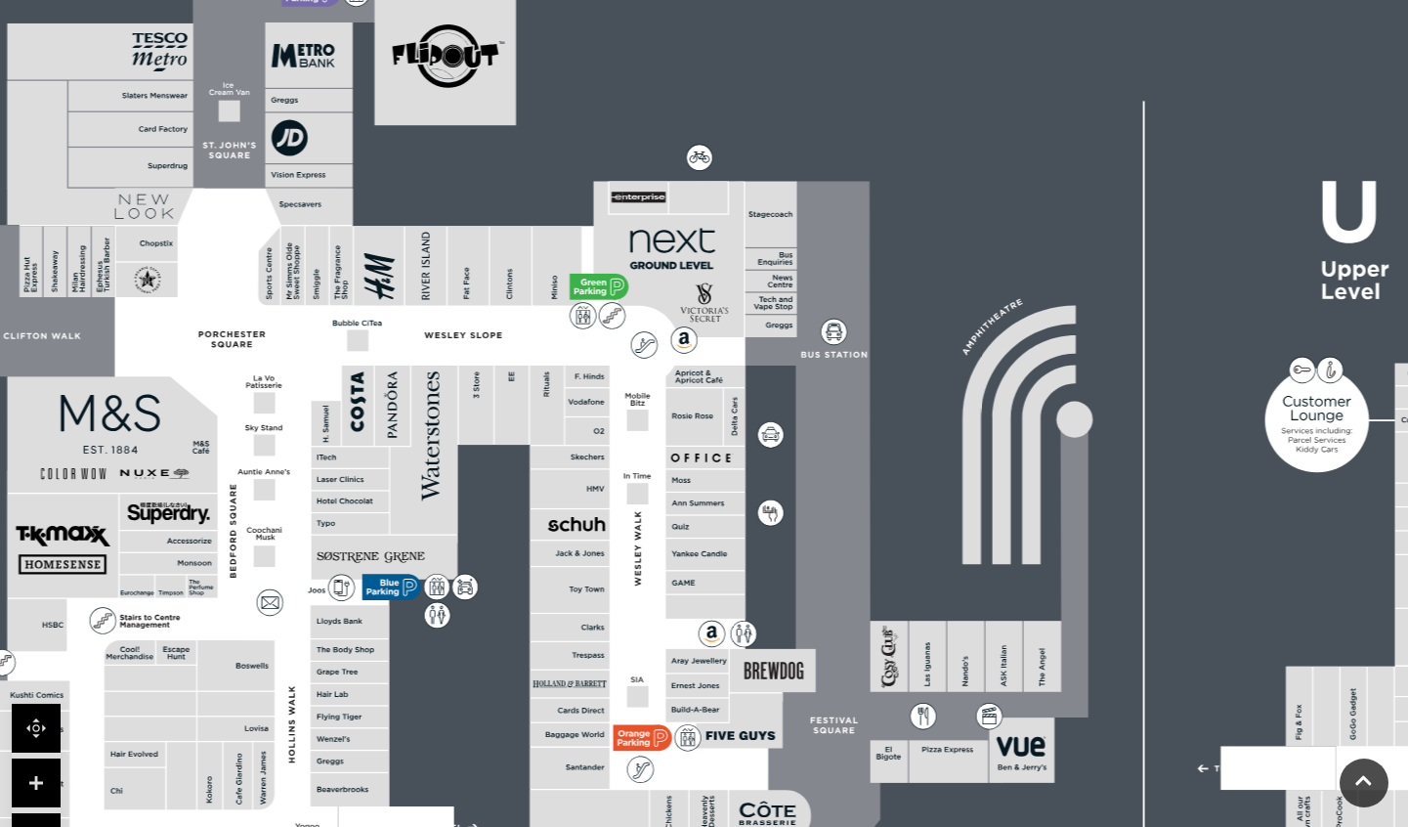
drag, startPoint x: 296, startPoint y: 279, endPoint x: 795, endPoint y: 412, distance: 516.7
click at [795, 412] on rect at bounding box center [758, 538] width 2022 height 1426
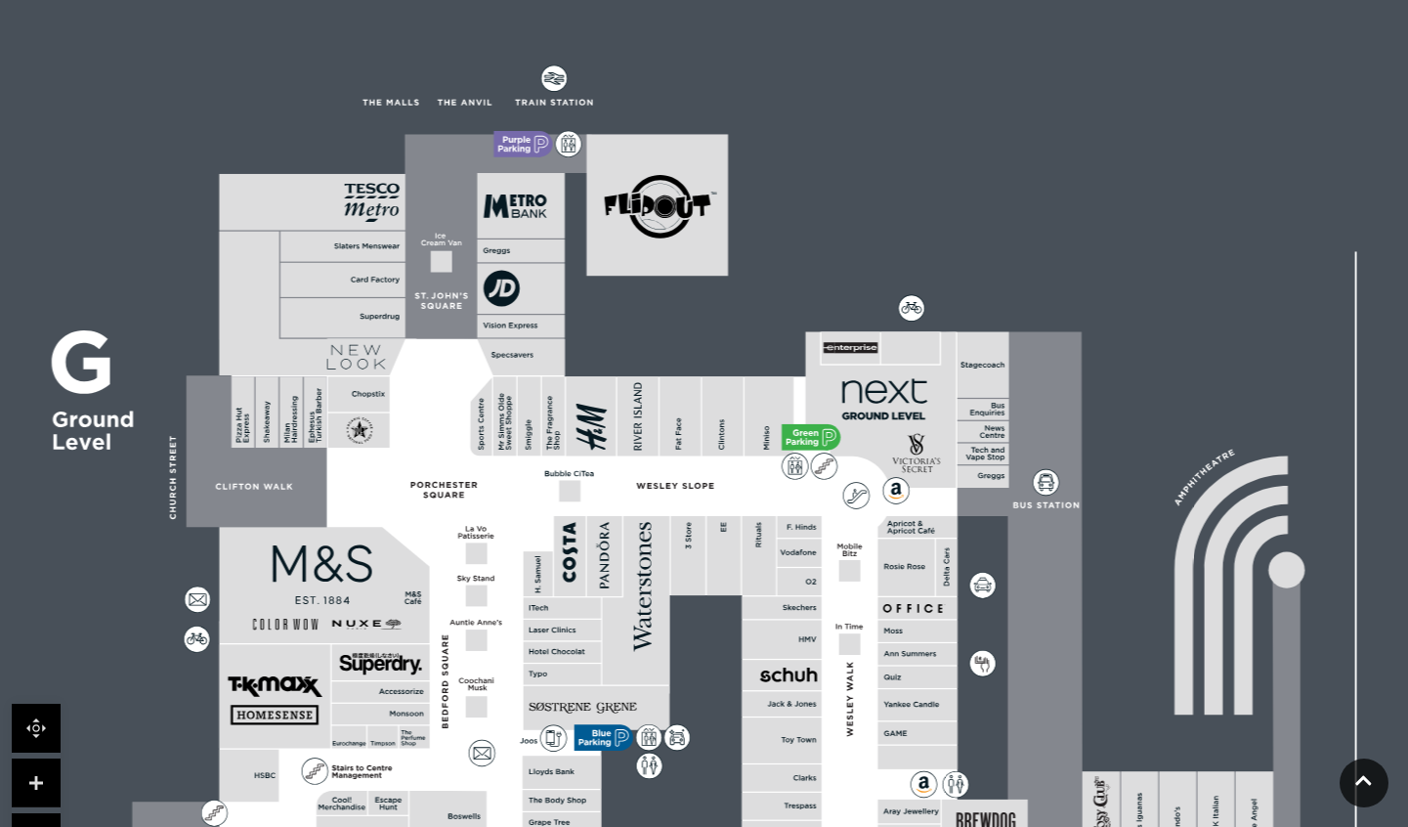
drag, startPoint x: 374, startPoint y: 323, endPoint x: 586, endPoint y: 474, distance: 260.0
click at [586, 474] on icon at bounding box center [587, 474] width 4 height 4
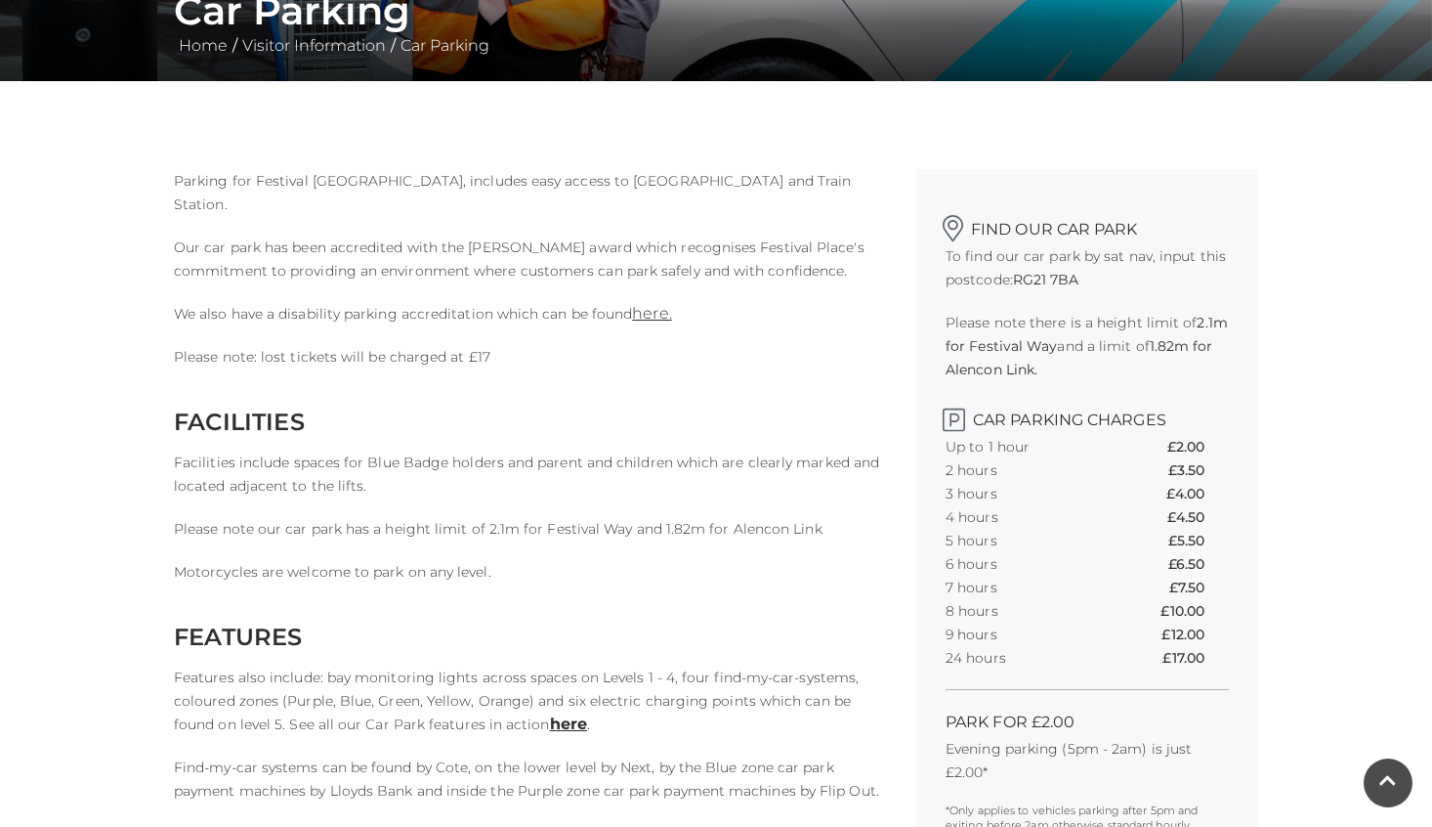
scroll to position [391, 0]
